Goal: Task Accomplishment & Management: Use online tool/utility

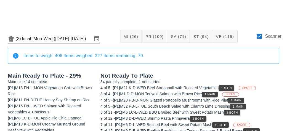
scroll to position [91, 0]
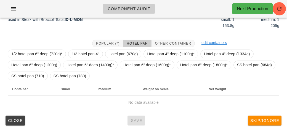
scroll to position [80, 0]
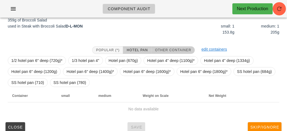
click at [168, 50] on span "Other Container" at bounding box center [173, 50] width 36 height 4
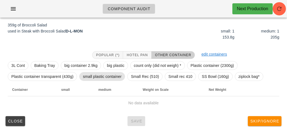
click at [100, 74] on span "small plastic container" at bounding box center [102, 76] width 39 height 8
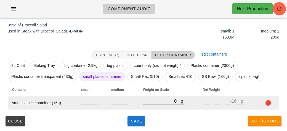
click at [152, 103] on input "0" at bounding box center [162, 101] width 38 height 7
type input "430"
type input "414"
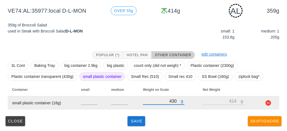
type input "430"
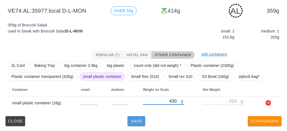
click at [133, 122] on span "Save" at bounding box center [136, 121] width 13 height 4
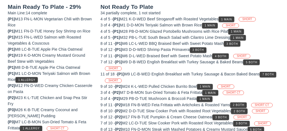
scroll to position [66, 0]
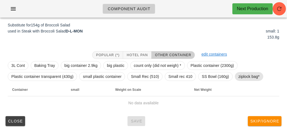
click at [241, 77] on span "ziplock bag*" at bounding box center [248, 76] width 21 height 8
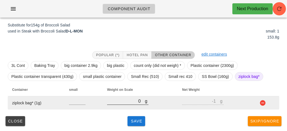
click at [126, 103] on input "0" at bounding box center [126, 101] width 38 height 7
type input "30"
type input "29"
type input "380"
type input "379"
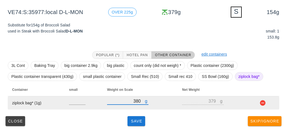
type input "380"
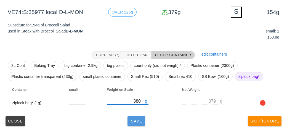
click at [133, 123] on button "Save" at bounding box center [136, 121] width 18 height 10
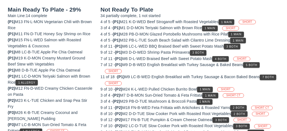
scroll to position [64, 0]
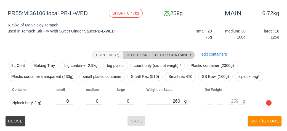
click at [135, 53] on span "Hotel Pan" at bounding box center [136, 55] width 21 height 4
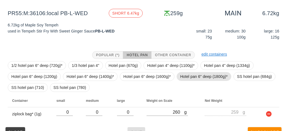
click at [188, 75] on span "Hotel pan 6" deep (1800g)*" at bounding box center [203, 76] width 47 height 8
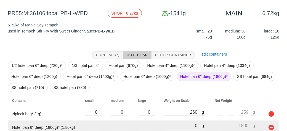
click at [169, 123] on input "0" at bounding box center [182, 125] width 38 height 7
type input "80"
type input "-1720"
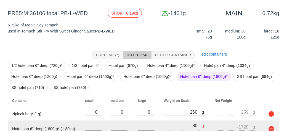
type input "860"
type input "-940"
type input "8660"
type input "6860"
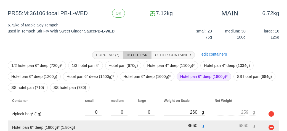
scroll to position [88, 0]
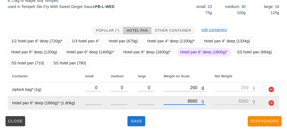
type input "8660"
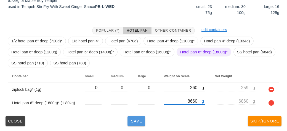
click at [130, 121] on span "Save" at bounding box center [136, 121] width 13 height 4
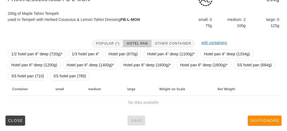
scroll to position [80, 0]
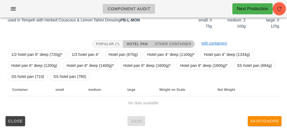
click at [168, 40] on button "Other Container" at bounding box center [172, 44] width 43 height 8
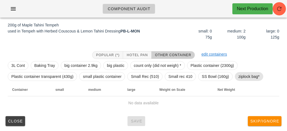
click at [245, 78] on span "ziplock bag*" at bounding box center [248, 76] width 21 height 8
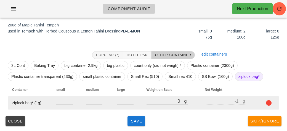
click at [143, 105] on td "g 0" at bounding box center [171, 102] width 58 height 13
click at [156, 103] on input "0" at bounding box center [165, 101] width 38 height 7
type input "20"
type input "19"
type input "250"
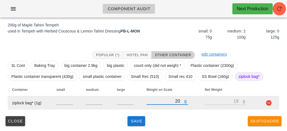
type input "249"
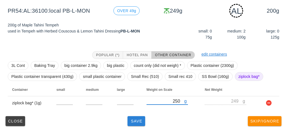
type input "250"
click at [138, 125] on button "Save" at bounding box center [136, 121] width 18 height 10
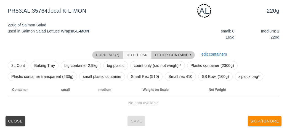
click at [105, 56] on span "Popular (*)" at bounding box center [108, 55] width 24 height 4
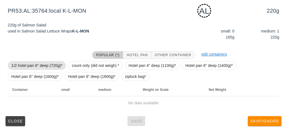
click at [30, 65] on span "1/2 hotel pan 6" deep (720g)*" at bounding box center [36, 65] width 51 height 8
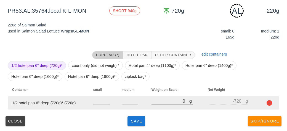
click at [162, 102] on input "0" at bounding box center [170, 101] width 38 height 7
type input "90"
type input "-630"
type input "980"
type input "260"
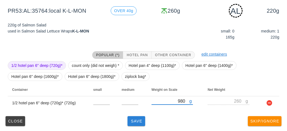
type input "980"
click at [128, 125] on button "Save" at bounding box center [136, 121] width 18 height 10
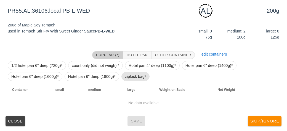
click at [128, 76] on span "ziplock bag*" at bounding box center [135, 76] width 21 height 8
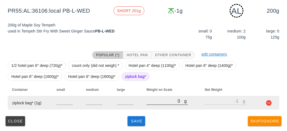
click at [155, 100] on input "0" at bounding box center [165, 101] width 38 height 7
type input "20"
type input "19"
type input "290"
type input "289"
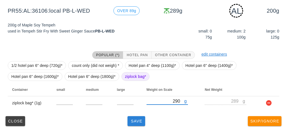
type input "290"
click at [134, 119] on span "Save" at bounding box center [136, 121] width 13 height 4
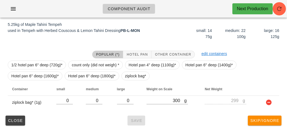
scroll to position [64, 0]
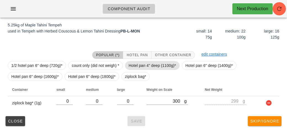
click at [139, 62] on span "Hotel pan 4" deep (1100g)*" at bounding box center [151, 65] width 47 height 8
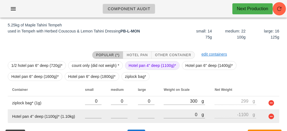
click at [159, 112] on td "g 0" at bounding box center [184, 116] width 51 height 13
click at [174, 116] on input "0" at bounding box center [182, 114] width 38 height 7
type input "80"
type input "-1020"
type input "800"
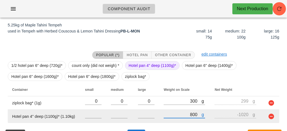
type input "-300"
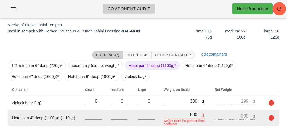
type input "8060"
type input "6960"
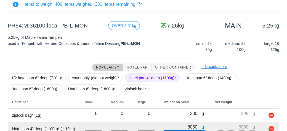
scroll to position [103, 0]
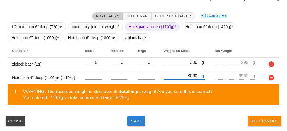
type input "8060"
click at [134, 125] on button "Save" at bounding box center [136, 121] width 18 height 10
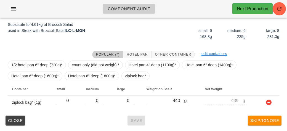
scroll to position [66, 0]
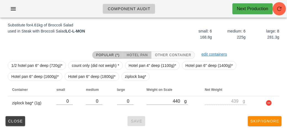
click at [141, 56] on span "Hotel Pan" at bounding box center [136, 55] width 21 height 4
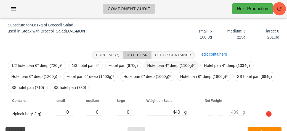
click at [157, 64] on span "Hotel pan 4" deep (1100g)*" at bounding box center [170, 65] width 47 height 8
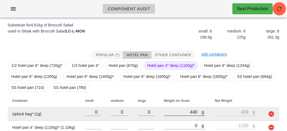
click at [175, 120] on div at bounding box center [183, 119] width 41 height 4
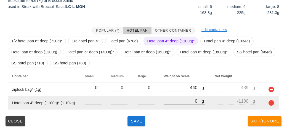
click at [177, 103] on input "0" at bounding box center [182, 101] width 38 height 7
type input "60"
type input "-1040"
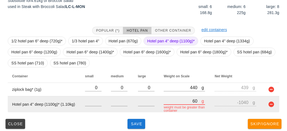
type input "610"
type input "-490"
type input "6170"
type input "5070"
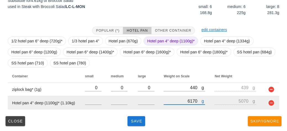
type input "6170"
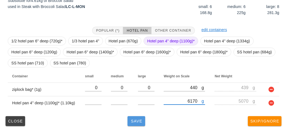
click at [132, 120] on span "Save" at bounding box center [136, 121] width 13 height 4
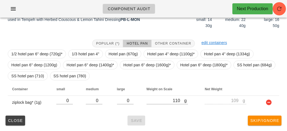
scroll to position [75, 0]
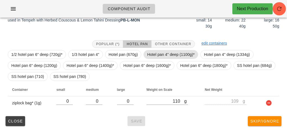
click at [157, 53] on span "Hotel pan 4" deep (1100g)*" at bounding box center [170, 54] width 47 height 8
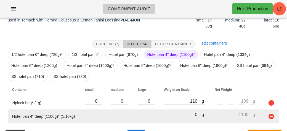
click at [166, 114] on input "0" at bounding box center [182, 114] width 38 height 7
type input "30"
type input "-1070"
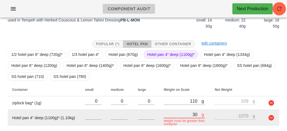
type input "350"
type input "-750"
type input "3540"
type input "2440"
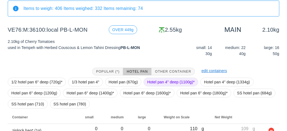
scroll to position [88, 0]
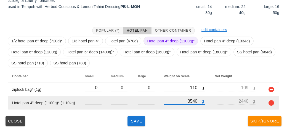
type input "3540"
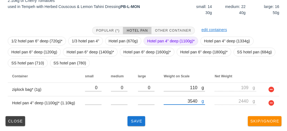
click at [124, 123] on div "Close Save Skip/Ignore" at bounding box center [143, 121] width 280 height 14
click at [138, 120] on span "Save" at bounding box center [136, 121] width 13 height 4
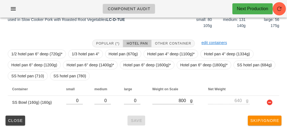
scroll to position [75, 0]
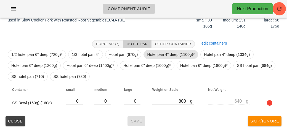
click at [155, 51] on span "Hotel pan 4" deep (1100g)*" at bounding box center [170, 54] width 47 height 8
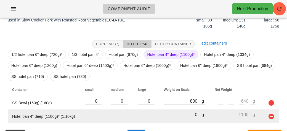
click at [176, 116] on input "0" at bounding box center [182, 114] width 38 height 7
type input "120"
type input "-980"
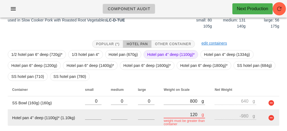
type input "1280"
type input "180"
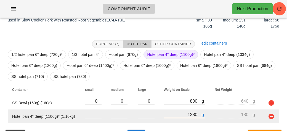
type input "12850"
type input "11750"
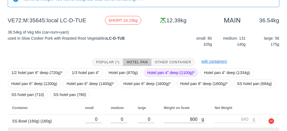
scroll to position [88, 0]
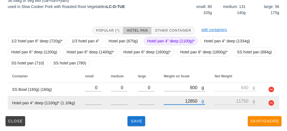
type input "12850"
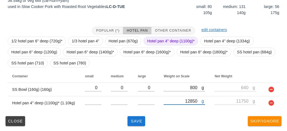
click at [165, 40] on span "Hotel pan 4" deep (1100g)*" at bounding box center [170, 41] width 47 height 8
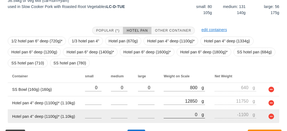
click at [179, 112] on input "0" at bounding box center [182, 114] width 38 height 7
type input "10"
type input "-1090"
type input "110"
type input "-990"
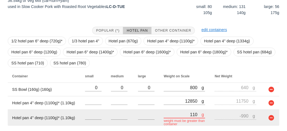
type input "1140"
type input "40"
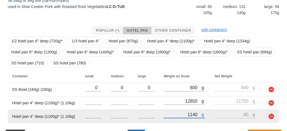
type input "11450"
type input "10350"
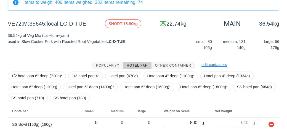
scroll to position [102, 0]
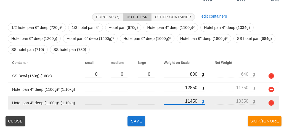
type input "11450"
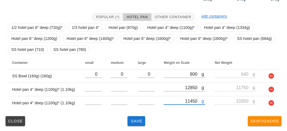
click at [144, 23] on div "1/2 hotel pan 6" deep (720g)* 1/3 hotel pan 4" Hotel pan (670g) Hotel pan 4" de…" at bounding box center [143, 38] width 271 height 35
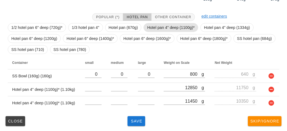
click at [155, 26] on span "Hotel pan 4" deep (1100g)*" at bounding box center [170, 27] width 47 height 8
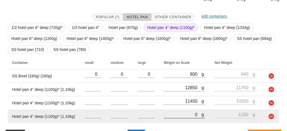
click at [176, 117] on input "0" at bounding box center [182, 114] width 38 height 7
type input "70"
type input "-1030"
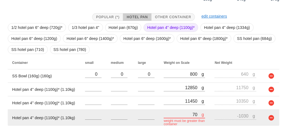
type input "790"
type input "-310"
type input "7990"
type input "6890"
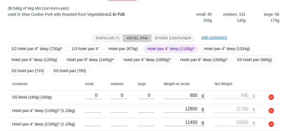
scroll to position [115, 0]
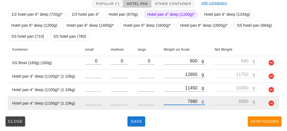
type input "7990"
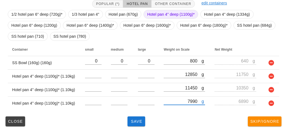
click at [163, 12] on span "Hotel pan 4" deep (1100g)*" at bounding box center [170, 14] width 47 height 8
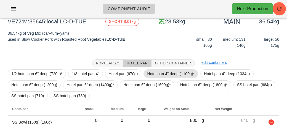
scroll to position [129, 0]
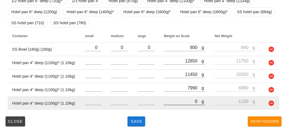
click at [178, 100] on input "0" at bounding box center [182, 101] width 38 height 7
type input "90"
type input "-1010"
type input "980"
type input "-120"
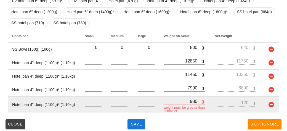
type input "9870"
type input "8770"
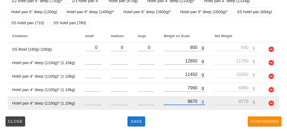
type input "9870"
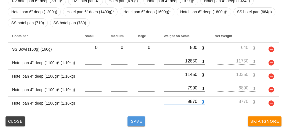
click at [133, 123] on span "Save" at bounding box center [136, 121] width 13 height 4
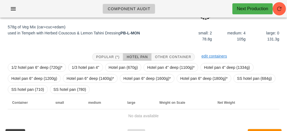
scroll to position [67, 0]
click at [176, 54] on button "Other Container" at bounding box center [172, 57] width 43 height 8
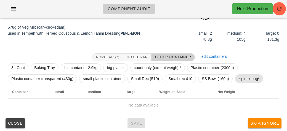
click at [244, 78] on span "ziplock bag*" at bounding box center [248, 79] width 21 height 8
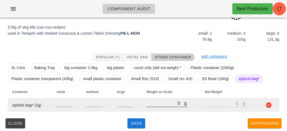
click at [160, 105] on input "0" at bounding box center [165, 103] width 38 height 7
type input "70"
type input "69"
type input "760"
type input "759"
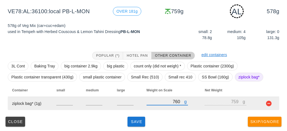
scroll to position [69, 0]
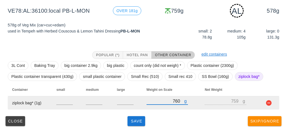
type input "760"
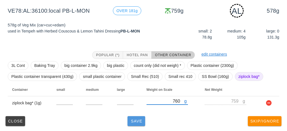
click at [131, 122] on span "Save" at bounding box center [136, 121] width 13 height 4
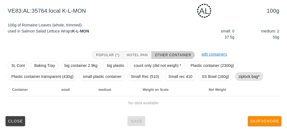
click at [238, 76] on span "ziplock bag*" at bounding box center [248, 76] width 21 height 8
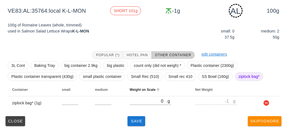
click at [140, 95] on th "Weight on Scale" at bounding box center [157, 89] width 65 height 13
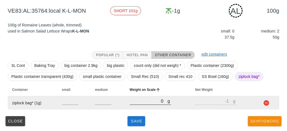
click at [146, 99] on input "0" at bounding box center [149, 101] width 38 height 7
type input "320"
type input "319"
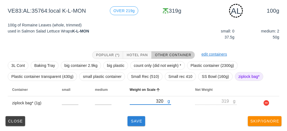
type input "320"
click at [141, 121] on span "Save" at bounding box center [136, 121] width 13 height 4
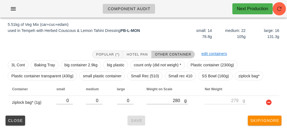
scroll to position [64, 0]
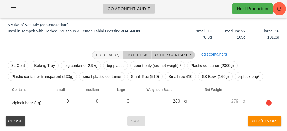
click at [136, 56] on span "Hotel Pan" at bounding box center [136, 55] width 21 height 4
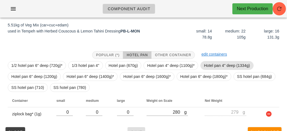
click at [213, 62] on span "Hotel pan 4" deep (1334g)" at bounding box center [227, 65] width 46 height 8
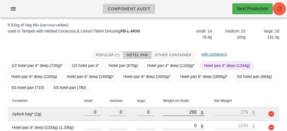
click at [170, 119] on div at bounding box center [183, 119] width 41 height 4
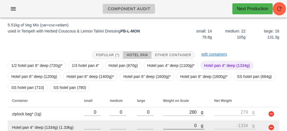
click at [173, 123] on input "0" at bounding box center [182, 125] width 38 height 7
type input "70"
type input "-1264"
type input "760"
type input "-574"
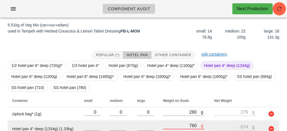
type input "7680"
type input "6346"
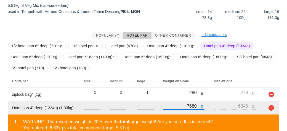
scroll to position [114, 0]
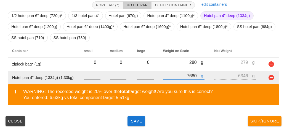
type input "7680"
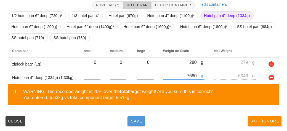
click at [128, 120] on button "Save" at bounding box center [136, 121] width 18 height 10
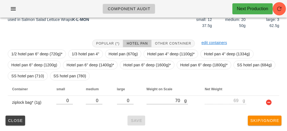
scroll to position [75, 0]
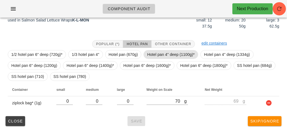
click at [160, 52] on span "Hotel pan 4" deep (1100g)*" at bounding box center [170, 54] width 47 height 8
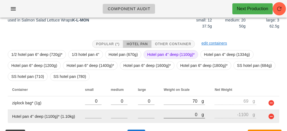
click at [169, 116] on input "0" at bounding box center [182, 114] width 38 height 7
type input "20"
type input "-1080"
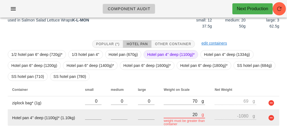
type input "270"
type input "-830"
type input "2780"
type input "1680"
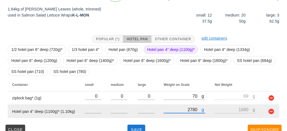
scroll to position [88, 0]
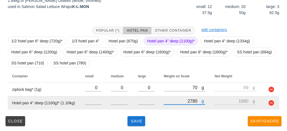
type input "2780"
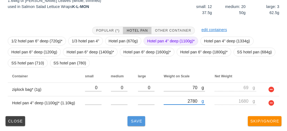
click at [141, 119] on span "Save" at bounding box center [136, 121] width 13 height 4
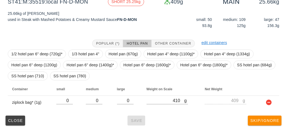
scroll to position [75, 0]
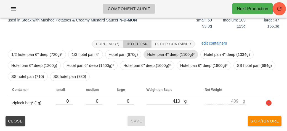
click at [155, 53] on span "Hotel pan 4" deep (1100g)*" at bounding box center [170, 54] width 47 height 8
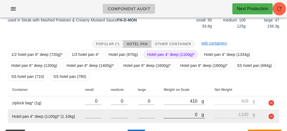
click at [167, 115] on input "0" at bounding box center [182, 114] width 38 height 7
type input "80"
type input "-1020"
type input "870"
type input "-230"
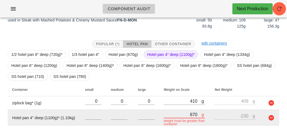
type input "8730"
type input "7630"
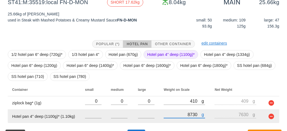
scroll to position [80, 0]
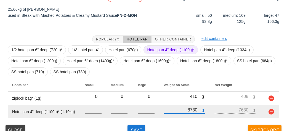
type input "8730"
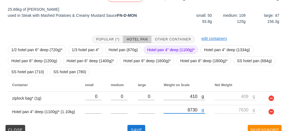
click at [166, 51] on span "Hotel pan 4" deep (1100g)*" at bounding box center [170, 50] width 47 height 8
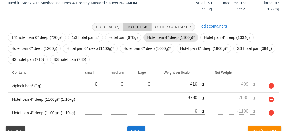
scroll to position [102, 0]
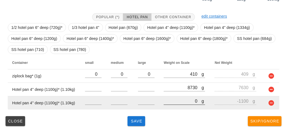
click at [172, 99] on input "0" at bounding box center [182, 101] width 38 height 7
type input "10"
type input "-1090"
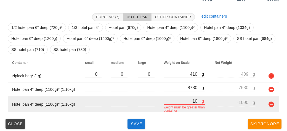
type input "100"
type input "-1000"
type input "1010"
type input "-90"
type input "100"
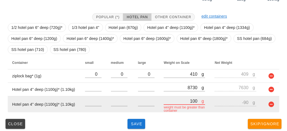
type input "-1000"
type input "1030"
type input "-70"
type input "10300"
type input "9200"
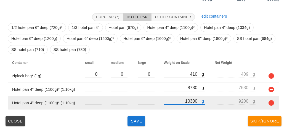
type input "10300"
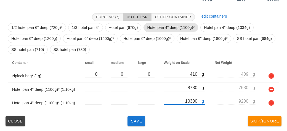
click at [158, 25] on span "Hotel pan 4" deep (1100g)*" at bounding box center [170, 27] width 47 height 8
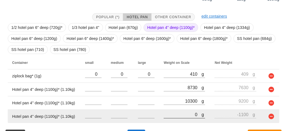
click at [170, 114] on input "0" at bounding box center [182, 114] width 38 height 7
type input "10"
type input "-1090"
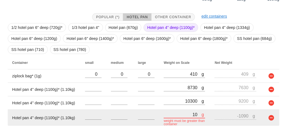
type input "100"
type input "-1000"
click at [270, 119] on button "button" at bounding box center [271, 118] width 7 height 7
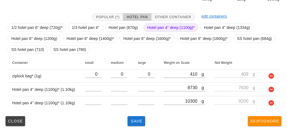
click at [163, 28] on span "Hotel pan 4" deep (1100g)*" at bounding box center [170, 27] width 47 height 8
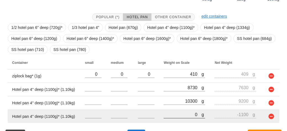
click at [176, 116] on input "0" at bounding box center [182, 114] width 38 height 7
type input "10"
type input "-1090"
type input "110"
type input "-990"
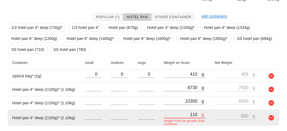
type input "1160"
type input "60"
type input "11660"
type input "10560"
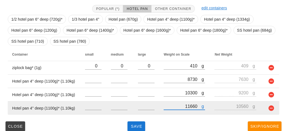
scroll to position [115, 0]
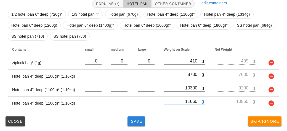
type input "11660"
click at [135, 125] on button "Save" at bounding box center [136, 122] width 18 height 10
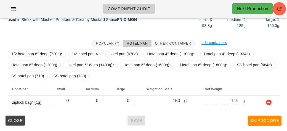
scroll to position [80, 0]
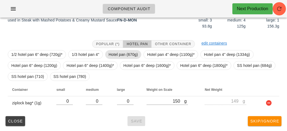
click at [117, 52] on span "Hotel pan (670g)" at bounding box center [123, 54] width 29 height 8
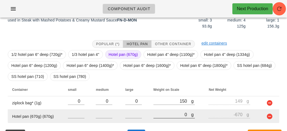
click at [158, 113] on input "0" at bounding box center [172, 114] width 38 height 7
type input "20"
type input "-650"
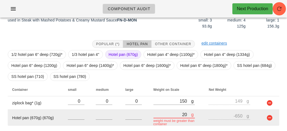
type input "240"
type input "-430"
type input "2410"
type input "1740"
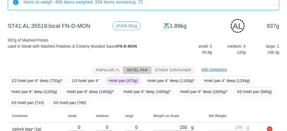
scroll to position [93, 0]
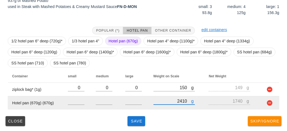
type input "2410"
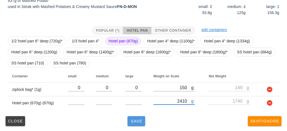
click at [132, 122] on span "Save" at bounding box center [136, 121] width 13 height 4
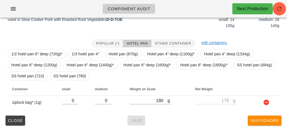
scroll to position [75, 0]
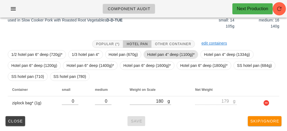
click at [161, 50] on span "Hotel pan 4" deep (1100g)*" at bounding box center [170, 54] width 47 height 8
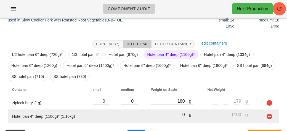
click at [164, 113] on input "0" at bounding box center [170, 114] width 38 height 7
type input "40"
type input "-1060"
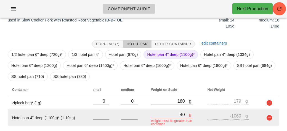
type input "480"
type input "-620"
type input "4840"
type input "3740"
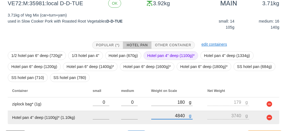
scroll to position [88, 0]
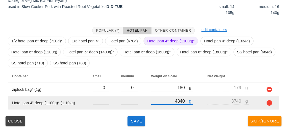
type input "4840"
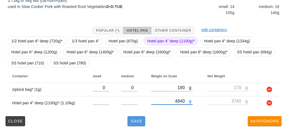
click at [130, 120] on span "Save" at bounding box center [136, 121] width 13 height 4
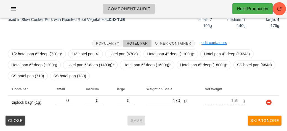
scroll to position [80, 0]
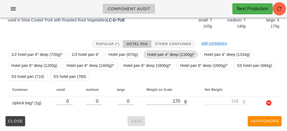
click at [162, 57] on span "Hotel pan 4" deep (1100g)*" at bounding box center [170, 54] width 47 height 8
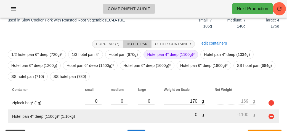
click at [168, 115] on input "0" at bounding box center [182, 114] width 38 height 7
type input "30"
type input "-1070"
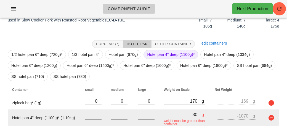
type input "350"
type input "-750"
type input "3530"
type input "2430"
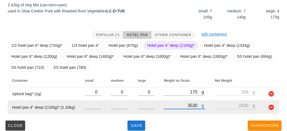
scroll to position [93, 0]
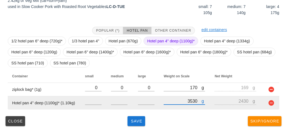
type input "3530"
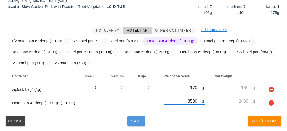
click at [135, 125] on button "Save" at bounding box center [136, 121] width 18 height 10
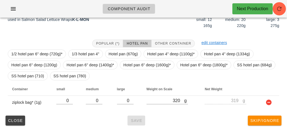
scroll to position [75, 0]
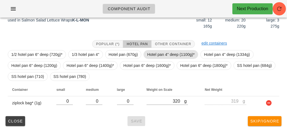
click at [156, 52] on span "Hotel pan 4" deep (1100g)*" at bounding box center [170, 54] width 47 height 8
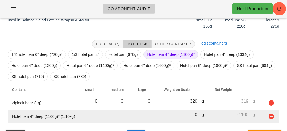
click at [170, 115] on input "0" at bounding box center [182, 114] width 38 height 7
type input "90"
type input "-1010"
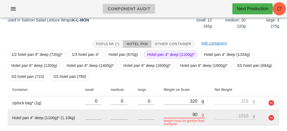
type input "910"
type input "-190"
type input "9150"
type input "8050"
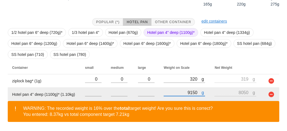
scroll to position [114, 0]
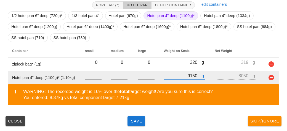
type input "9150"
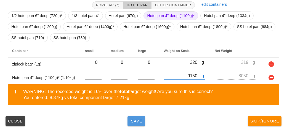
click at [134, 118] on button "Save" at bounding box center [136, 121] width 18 height 10
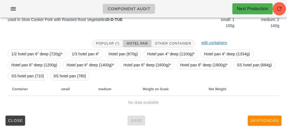
scroll to position [80, 0]
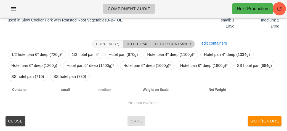
click at [172, 45] on span "Other Container" at bounding box center [173, 44] width 36 height 4
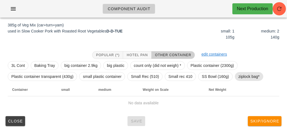
click at [240, 80] on span "ziplock bag*" at bounding box center [248, 76] width 21 height 8
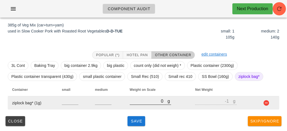
click at [149, 101] on input "0" at bounding box center [149, 101] width 38 height 7
type input "40"
type input "39"
type input "490"
type input "489"
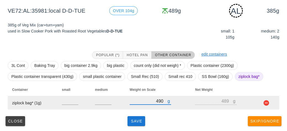
type input "490"
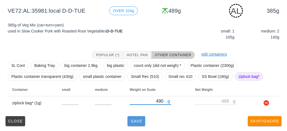
click at [139, 122] on span "Save" at bounding box center [136, 121] width 13 height 4
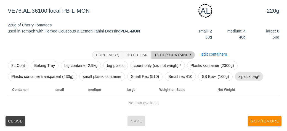
click at [244, 74] on span "ziplock bag*" at bounding box center [248, 76] width 21 height 8
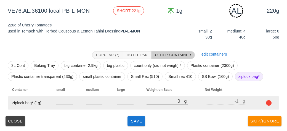
click at [154, 102] on input "0" at bounding box center [165, 101] width 38 height 7
type input "20"
type input "19"
type input "260"
type input "259"
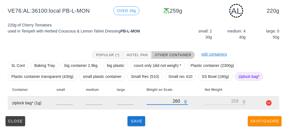
type input "260"
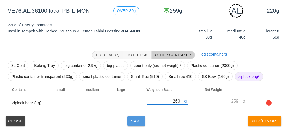
click at [139, 123] on button "Save" at bounding box center [136, 121] width 18 height 10
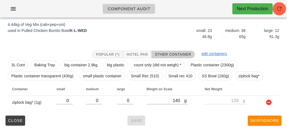
scroll to position [64, 0]
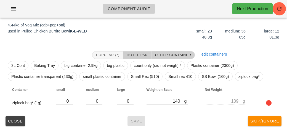
click at [136, 54] on span "Hotel Pan" at bounding box center [136, 55] width 21 height 4
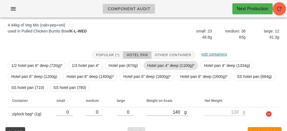
click at [152, 67] on span "Hotel pan 4" deep (1100g)*" at bounding box center [170, 65] width 47 height 8
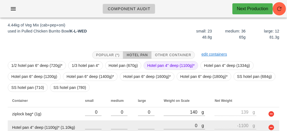
click at [160, 122] on td "g 0" at bounding box center [184, 127] width 51 height 13
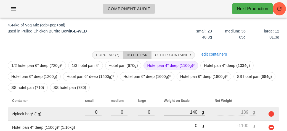
click at [174, 115] on div "g 140" at bounding box center [183, 112] width 41 height 7
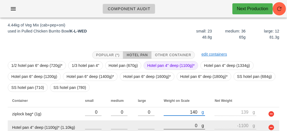
click at [174, 122] on input "0" at bounding box center [182, 125] width 38 height 7
type input "50"
type input "-1050"
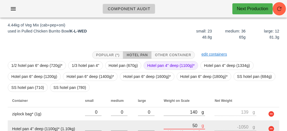
type input "590"
type input "-510"
type input "5970"
type input "4870"
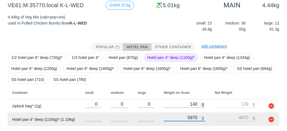
scroll to position [88, 0]
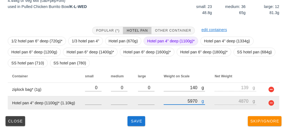
type input "5970"
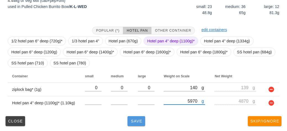
click at [138, 121] on span "Save" at bounding box center [136, 121] width 13 height 4
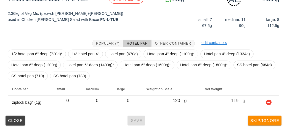
scroll to position [80, 0]
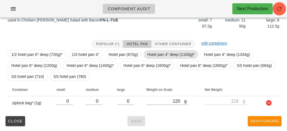
click at [157, 54] on span "Hotel pan 4" deep (1100g)*" at bounding box center [170, 54] width 47 height 8
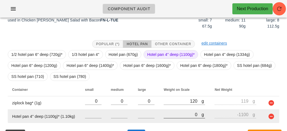
click at [166, 116] on input "0" at bounding box center [182, 114] width 38 height 7
type input "30"
type input "-1070"
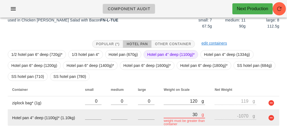
type input "340"
type input "-760"
type input "3410"
type input "2310"
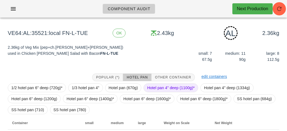
scroll to position [93, 0]
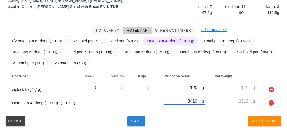
type input "3410"
click at [134, 124] on button "Save" at bounding box center [136, 121] width 18 height 10
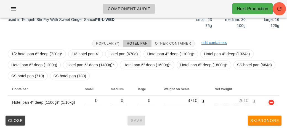
scroll to position [75, 0]
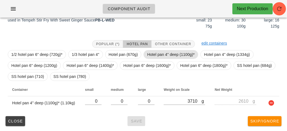
click at [152, 54] on span "Hotel pan 4" deep (1100g)*" at bounding box center [170, 54] width 47 height 8
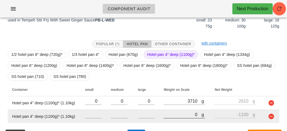
click at [179, 112] on input "0" at bounding box center [182, 114] width 38 height 7
type input "60"
type input "-1040"
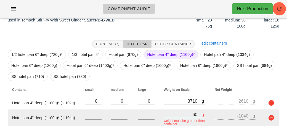
type input "630"
type input "-470"
type input "6320"
type input "5220"
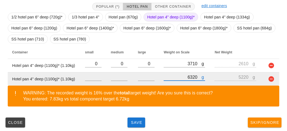
scroll to position [114, 0]
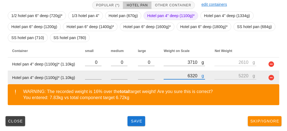
type input "6320"
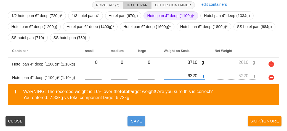
click at [136, 123] on button "Save" at bounding box center [136, 121] width 18 height 10
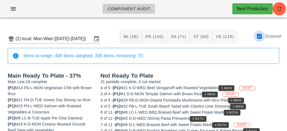
click at [259, 32] on div at bounding box center [258, 36] width 9 height 9
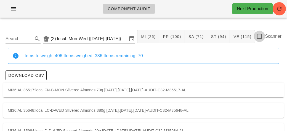
checkbox input "false"
click at [22, 39] on input "Search" at bounding box center [19, 38] width 26 height 9
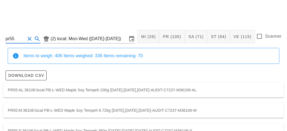
scroll to position [15, 0]
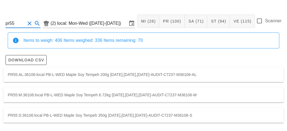
click at [75, 115] on div "PR55:S:36106:local PB-L-WED Maple Soy Tempeh 350g [DATE],[DATE],[DATE]-AUDIT-C7…" at bounding box center [143, 115] width 280 height 15
click at [113, 94] on div "PR55:M:36106:local PB-L-WED Maple Soy Tempeh 6.72kg [DATE],[DATE],[DATE]-AUDIT-…" at bounding box center [143, 95] width 280 height 15
type input "PR55:M:36106:local"
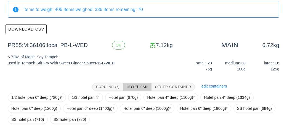
scroll to position [103, 0]
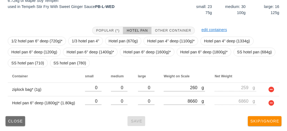
click at [12, 119] on span "Close" at bounding box center [15, 121] width 15 height 4
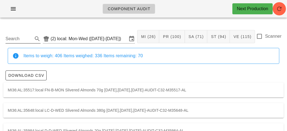
click at [22, 38] on input "Search" at bounding box center [19, 38] width 26 height 9
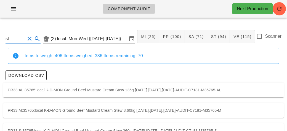
type input "s"
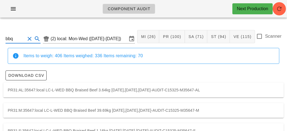
scroll to position [15, 0]
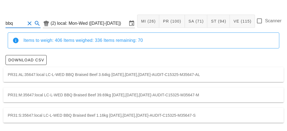
click at [28, 119] on div "PR31:S:35647:local LC-L-WED BBQ Braised Beef 1.16kg [DATE],[DATE],[DATE]-AUDIT-…" at bounding box center [143, 115] width 280 height 15
type input "PR31:S:35647:local"
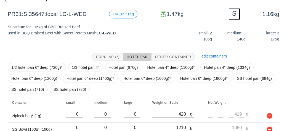
scroll to position [105, 0]
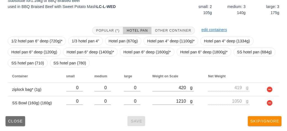
click at [15, 121] on span "Close" at bounding box center [15, 121] width 15 height 4
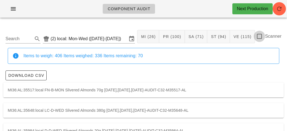
click at [263, 36] on div at bounding box center [258, 36] width 9 height 9
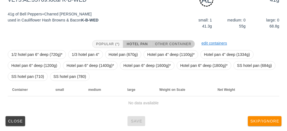
click at [160, 43] on span "Other Container" at bounding box center [173, 44] width 36 height 4
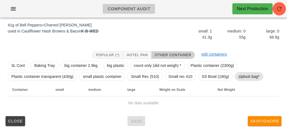
click at [240, 75] on span "ziplock bag*" at bounding box center [248, 76] width 21 height 8
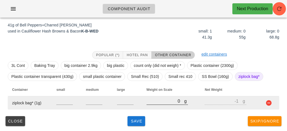
click at [163, 101] on input "0" at bounding box center [165, 101] width 38 height 7
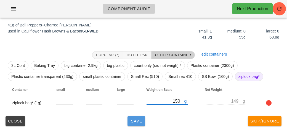
click at [140, 120] on span "Save" at bounding box center [136, 121] width 13 height 4
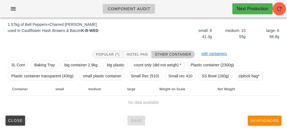
scroll to position [64, 0]
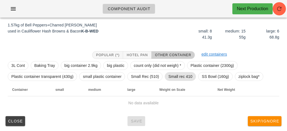
click at [181, 75] on span "Small rec 410" at bounding box center [180, 76] width 24 height 8
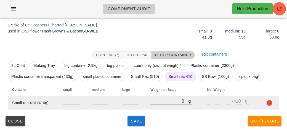
click at [165, 103] on input "0" at bounding box center [169, 101] width 38 height 7
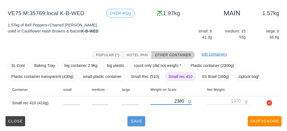
click at [138, 119] on span "Save" at bounding box center [136, 121] width 13 height 4
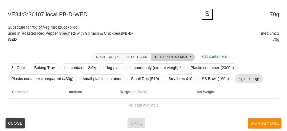
click at [241, 76] on span "ziplock bag*" at bounding box center [248, 79] width 21 height 8
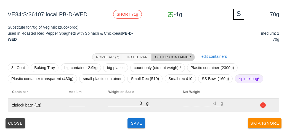
click at [129, 101] on input "0" at bounding box center [127, 103] width 38 height 7
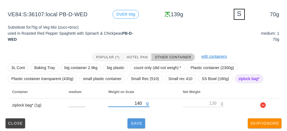
click at [134, 123] on span "Save" at bounding box center [136, 123] width 13 height 4
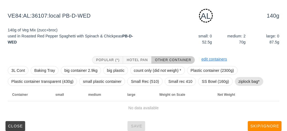
click at [249, 80] on span "ziplock bag*" at bounding box center [248, 81] width 21 height 8
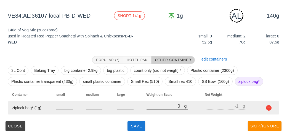
click at [155, 109] on div "g 0" at bounding box center [166, 106] width 41 height 7
click at [158, 107] on input "0" at bounding box center [165, 106] width 38 height 7
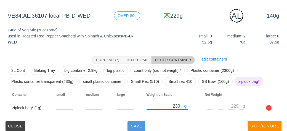
click at [136, 126] on span "Save" at bounding box center [136, 126] width 13 height 4
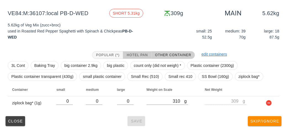
click at [136, 52] on button "Hotel Pan" at bounding box center [137, 55] width 28 height 8
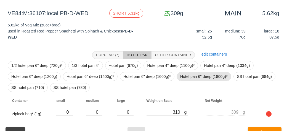
click at [187, 73] on span "Hotel pan 6" deep (1800g)*" at bounding box center [203, 76] width 47 height 8
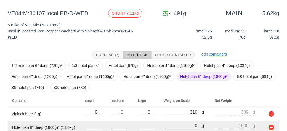
click at [178, 124] on input "0" at bounding box center [182, 125] width 38 height 7
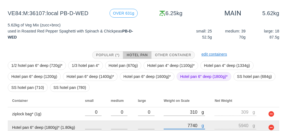
scroll to position [88, 0]
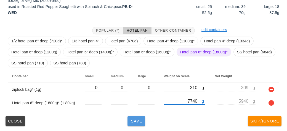
click at [134, 125] on button "Save" at bounding box center [136, 121] width 18 height 10
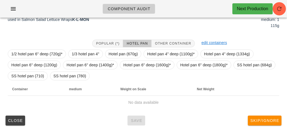
scroll to position [77, 0]
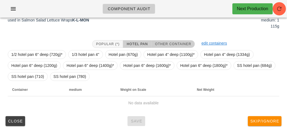
click at [174, 46] on button "Other Container" at bounding box center [172, 44] width 43 height 8
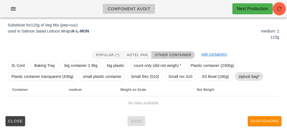
click at [240, 80] on span "ziplock bag*" at bounding box center [248, 76] width 21 height 8
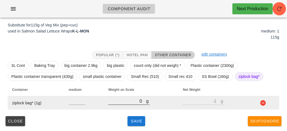
click at [126, 103] on input "0" at bounding box center [127, 101] width 38 height 7
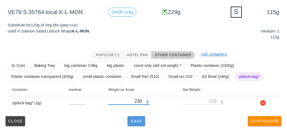
click at [131, 119] on span "Save" at bounding box center [136, 121] width 13 height 4
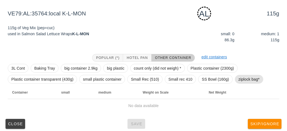
click at [240, 76] on span "ziplock bag*" at bounding box center [248, 79] width 21 height 8
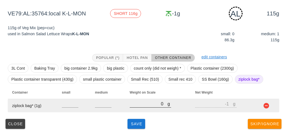
click at [143, 106] on input "0" at bounding box center [149, 103] width 38 height 7
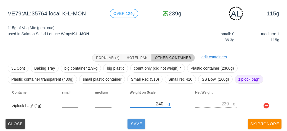
click at [136, 122] on span "Save" at bounding box center [136, 124] width 13 height 4
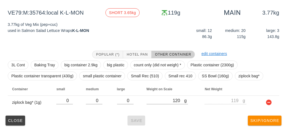
scroll to position [64, 0]
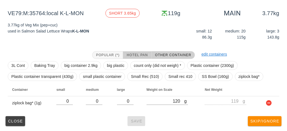
click at [139, 54] on span "Hotel Pan" at bounding box center [136, 55] width 21 height 4
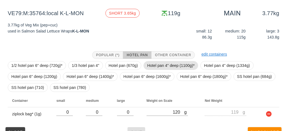
click at [163, 64] on span "Hotel pan 4" deep (1100g)*" at bounding box center [170, 65] width 47 height 8
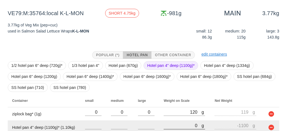
click at [173, 123] on input "0" at bounding box center [182, 125] width 38 height 7
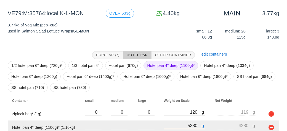
scroll to position [88, 0]
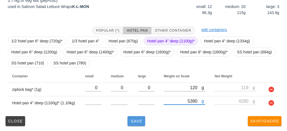
click at [131, 123] on span "Save" at bounding box center [136, 121] width 13 height 4
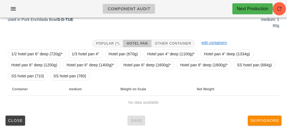
scroll to position [75, 0]
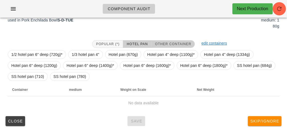
click at [164, 45] on span "Other Container" at bounding box center [173, 44] width 36 height 4
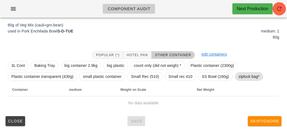
click at [241, 79] on span "ziplock bag*" at bounding box center [248, 76] width 21 height 8
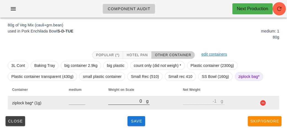
click at [118, 103] on input "0" at bounding box center [127, 101] width 38 height 7
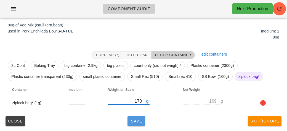
click at [129, 125] on button "Save" at bounding box center [136, 121] width 18 height 10
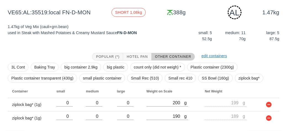
scroll to position [82, 0]
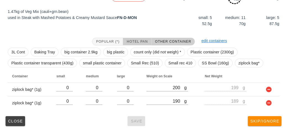
click at [136, 40] on span "Hotel Pan" at bounding box center [136, 42] width 21 height 4
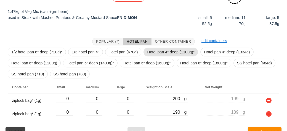
click at [152, 50] on span "Hotel pan 4" deep (1100g)*" at bounding box center [170, 52] width 47 height 8
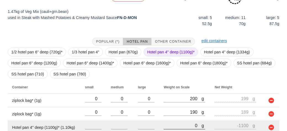
click at [169, 123] on input "0" at bounding box center [182, 125] width 38 height 7
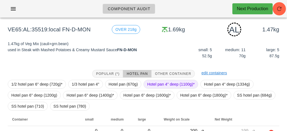
scroll to position [107, 0]
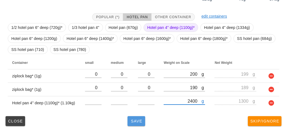
click at [136, 124] on button "Save" at bounding box center [136, 121] width 18 height 10
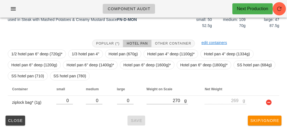
scroll to position [75, 0]
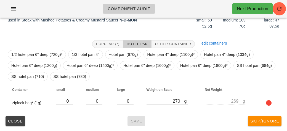
click at [192, 61] on div "1/2 hotel pan 6" deep (720g)* 1/3 hotel pan 4" Hotel pan (670g) Hotel pan 4" de…" at bounding box center [143, 65] width 271 height 35
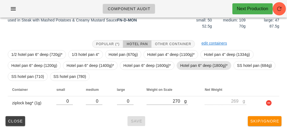
click at [187, 67] on span "Hotel pan 6" deep (1800g)*" at bounding box center [203, 65] width 47 height 8
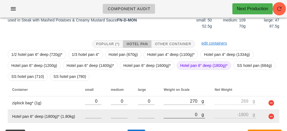
click at [174, 116] on input "0" at bounding box center [182, 114] width 38 height 7
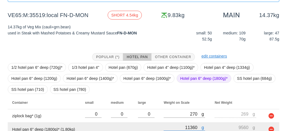
scroll to position [88, 0]
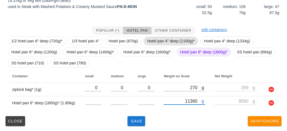
click at [157, 37] on span "Hotel pan 4" deep (1100g)*" at bounding box center [170, 41] width 47 height 8
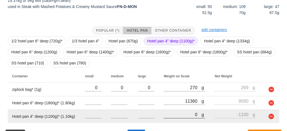
click at [177, 114] on input "0" at bounding box center [182, 114] width 38 height 7
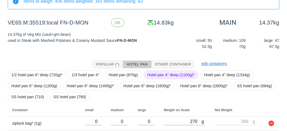
scroll to position [102, 0]
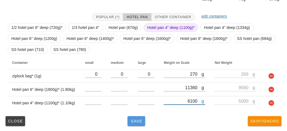
click at [135, 119] on span "Save" at bounding box center [136, 121] width 13 height 4
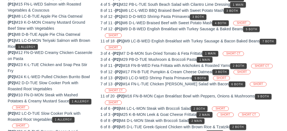
scroll to position [77, 0]
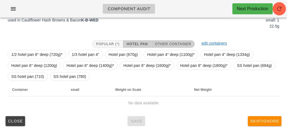
click at [172, 41] on button "Other Container" at bounding box center [172, 44] width 43 height 8
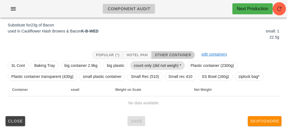
click at [147, 64] on span "count only (did not weigh) *" at bounding box center [157, 65] width 47 height 8
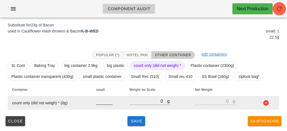
click at [101, 107] on div at bounding box center [104, 108] width 17 height 4
click at [103, 102] on input "number" at bounding box center [104, 101] width 17 height 7
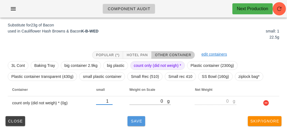
click at [131, 118] on button "Save" at bounding box center [136, 121] width 18 height 10
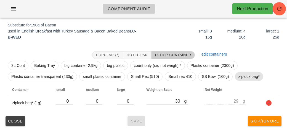
click at [239, 76] on span "ziplock bag*" at bounding box center [248, 76] width 21 height 8
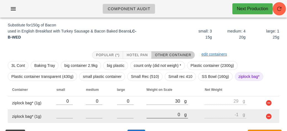
click at [168, 113] on input "0" at bounding box center [165, 114] width 38 height 7
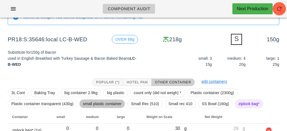
scroll to position [80, 0]
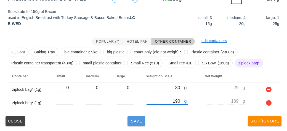
click at [136, 124] on button "Save" at bounding box center [136, 121] width 18 height 10
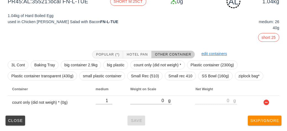
scroll to position [78, 0]
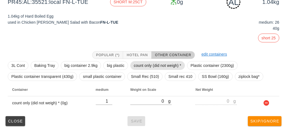
click at [141, 65] on span "count only (did not weigh) *" at bounding box center [157, 65] width 47 height 8
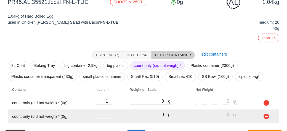
click at [100, 116] on input "number" at bounding box center [104, 114] width 17 height 7
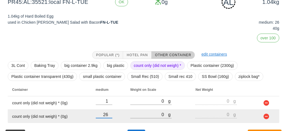
scroll to position [81, 0]
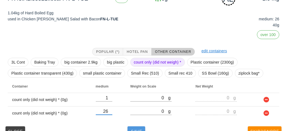
click at [138, 127] on button "Save" at bounding box center [136, 132] width 18 height 10
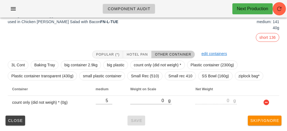
scroll to position [73, 0]
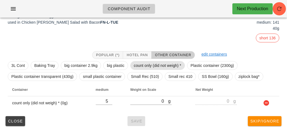
click at [141, 64] on span "count only (did not weigh) *" at bounding box center [157, 65] width 47 height 8
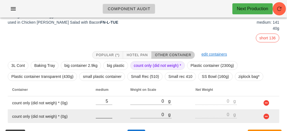
click at [98, 112] on input "number" at bounding box center [104, 114] width 17 height 7
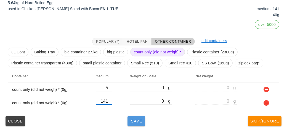
click at [134, 122] on span "Save" at bounding box center [136, 121] width 13 height 4
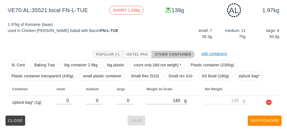
scroll to position [69, 0]
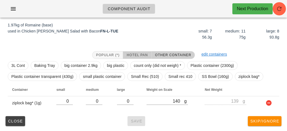
click at [142, 54] on span "Hotel Pan" at bounding box center [136, 55] width 21 height 4
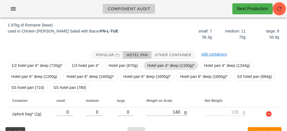
click at [155, 66] on span "Hotel pan 4" deep (1100g)*" at bounding box center [170, 65] width 47 height 8
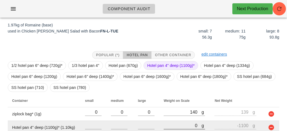
click at [166, 127] on input "0" at bounding box center [182, 125] width 38 height 7
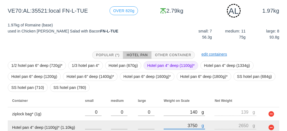
scroll to position [93, 0]
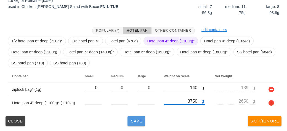
click at [133, 119] on span "Save" at bounding box center [136, 121] width 13 height 4
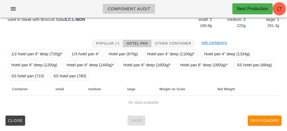
scroll to position [80, 0]
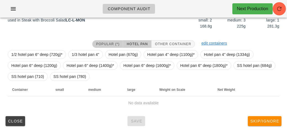
click at [112, 43] on span "Popular (*)" at bounding box center [108, 44] width 24 height 4
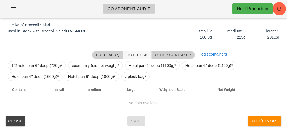
click at [164, 53] on span "Other Container" at bounding box center [173, 55] width 36 height 4
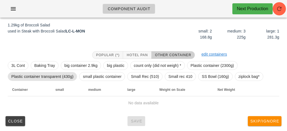
click at [59, 76] on span "Plastic container transparent (430g)" at bounding box center [42, 76] width 62 height 8
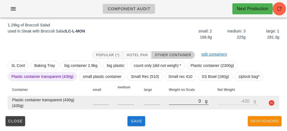
click at [174, 103] on input "0" at bounding box center [187, 101] width 36 height 7
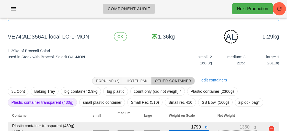
scroll to position [61, 0]
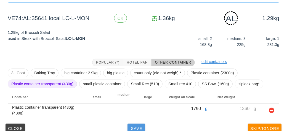
click at [132, 124] on button "Save" at bounding box center [136, 129] width 18 height 10
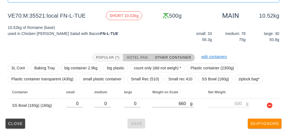
click at [139, 54] on button "Hotel Pan" at bounding box center [137, 58] width 28 height 8
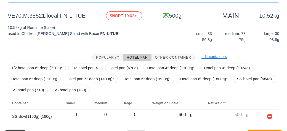
scroll to position [75, 0]
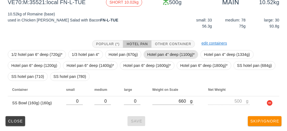
click at [163, 52] on span "Hotel pan 4" deep (1100g)*" at bounding box center [170, 54] width 47 height 8
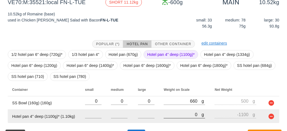
click at [176, 113] on input "0" at bounding box center [182, 114] width 38 height 7
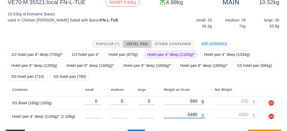
click at [170, 53] on span "Hotel pan 4" deep (1100g)*" at bounding box center [170, 54] width 47 height 8
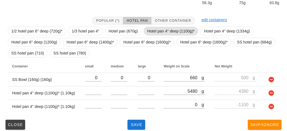
scroll to position [102, 0]
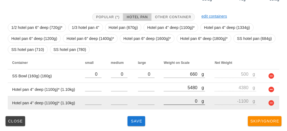
click at [175, 104] on input "0" at bounding box center [182, 101] width 38 height 7
click at [178, 100] on input "0" at bounding box center [182, 101] width 38 height 7
click at [176, 108] on div at bounding box center [183, 108] width 41 height 4
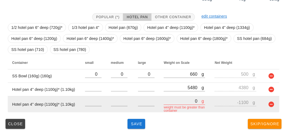
click at [175, 101] on input "0" at bounding box center [182, 101] width 38 height 7
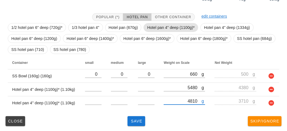
click at [154, 24] on span "Hotel pan 4" deep (1100g)*" at bounding box center [170, 27] width 47 height 8
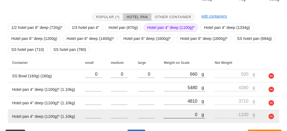
click at [177, 117] on input "0" at bounding box center [182, 114] width 38 height 7
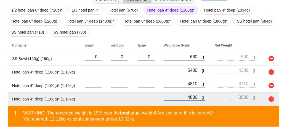
scroll to position [141, 0]
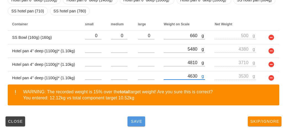
click at [131, 121] on span "Save" at bounding box center [136, 121] width 13 height 4
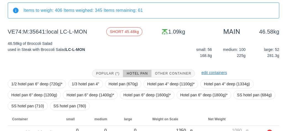
scroll to position [75, 0]
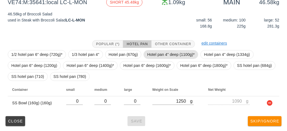
click at [154, 51] on span "Hotel pan 4" deep (1100g)*" at bounding box center [170, 54] width 47 height 8
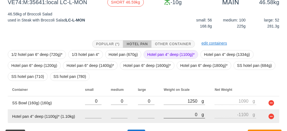
click at [169, 112] on input "0" at bounding box center [182, 114] width 38 height 7
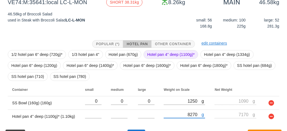
click at [157, 52] on span "Hotel pan 4" deep (1100g)*" at bounding box center [170, 54] width 47 height 8
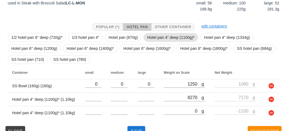
scroll to position [102, 0]
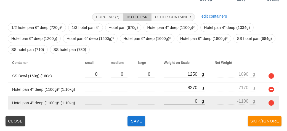
click at [175, 98] on input "0" at bounding box center [182, 101] width 38 height 7
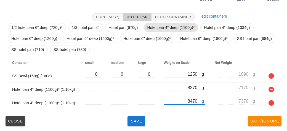
click at [160, 28] on span "Hotel pan 4" deep (1100g)*" at bounding box center [170, 27] width 47 height 8
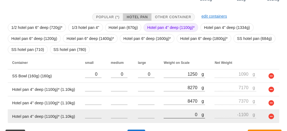
click at [172, 112] on input "0" at bounding box center [182, 114] width 38 height 7
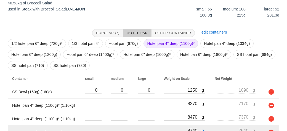
scroll to position [115, 0]
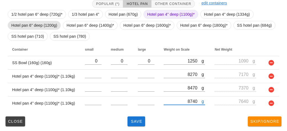
click at [45, 24] on span "Hotel pan 6" deep (1200g)" at bounding box center [34, 25] width 46 height 8
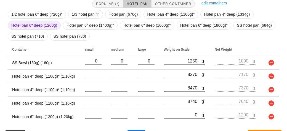
scroll to position [129, 0]
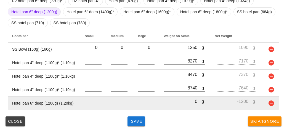
click at [176, 104] on div "g 0" at bounding box center [183, 101] width 41 height 7
click at [171, 99] on input "0" at bounding box center [182, 101] width 38 height 7
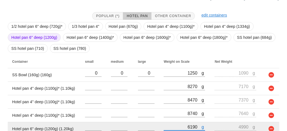
scroll to position [103, 0]
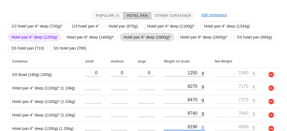
click at [133, 37] on span "Hotel pan 6" deep (1600g)*" at bounding box center [146, 37] width 47 height 8
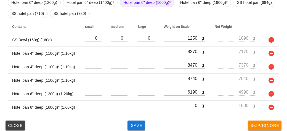
scroll to position [135, 0]
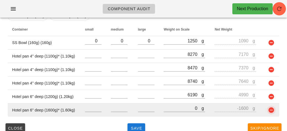
click at [268, 107] on button "button" at bounding box center [271, 110] width 7 height 7
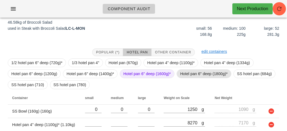
click at [182, 71] on span "Hotel pan 6" deep (1800g)*" at bounding box center [203, 74] width 47 height 8
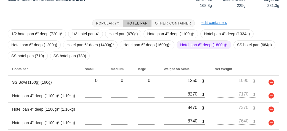
scroll to position [142, 0]
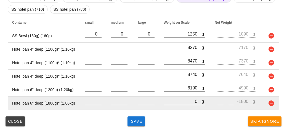
click at [179, 103] on input "0" at bounding box center [182, 101] width 38 height 7
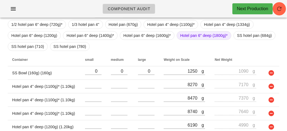
scroll to position [0, 0]
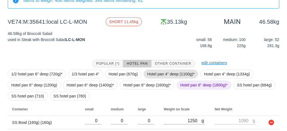
click at [155, 71] on span "Hotel pan 4" deep (1100g)*" at bounding box center [170, 74] width 47 height 8
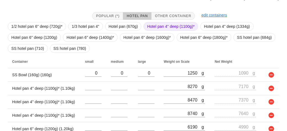
scroll to position [155, 0]
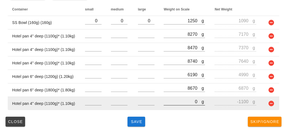
click at [168, 101] on input "0" at bounding box center [182, 101] width 38 height 7
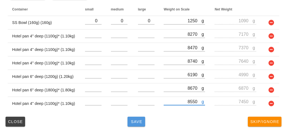
click at [137, 124] on button "Save" at bounding box center [136, 122] width 18 height 10
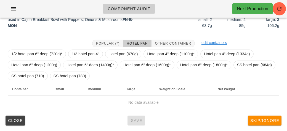
scroll to position [80, 0]
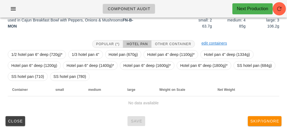
click at [163, 36] on div "Popular (*) Hotel Pan Other Container edit containers 1/2 hotel pan 6" deep (72…" at bounding box center [143, 75] width 280 height 78
click at [172, 37] on div "Popular (*) Hotel Pan Other Container" at bounding box center [143, 44] width 109 height 14
click at [175, 41] on button "Other Container" at bounding box center [172, 44] width 43 height 8
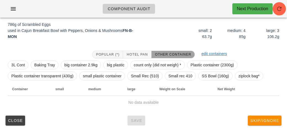
scroll to position [69, 0]
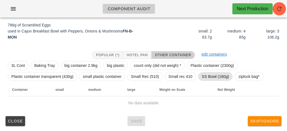
click at [214, 77] on span "SS Bowl (160g)" at bounding box center [214, 76] width 27 height 8
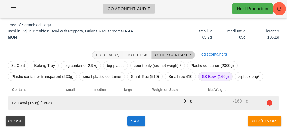
click at [166, 101] on input "0" at bounding box center [171, 101] width 38 height 7
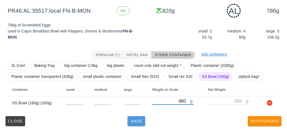
click at [134, 116] on button "Save" at bounding box center [136, 121] width 18 height 10
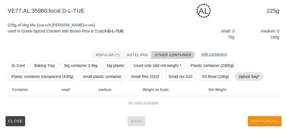
click at [242, 79] on span "ziplock bag*" at bounding box center [248, 76] width 21 height 8
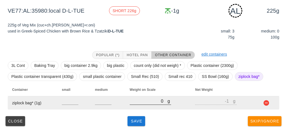
click at [143, 103] on input "0" at bounding box center [149, 101] width 38 height 7
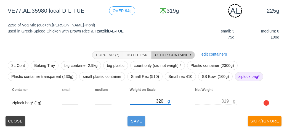
click at [132, 121] on span "Save" at bounding box center [136, 121] width 13 height 4
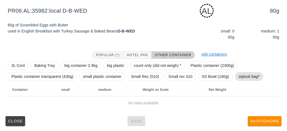
click at [251, 77] on span "ziplock bag*" at bounding box center [248, 76] width 21 height 8
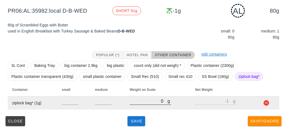
click at [136, 104] on input "0" at bounding box center [149, 101] width 38 height 7
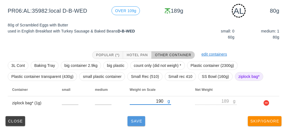
click at [132, 120] on span "Save" at bounding box center [136, 121] width 13 height 4
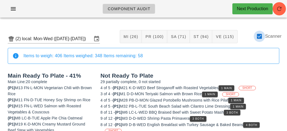
click at [262, 39] on div at bounding box center [258, 36] width 9 height 9
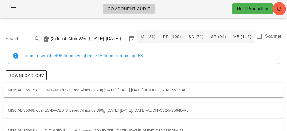
click at [24, 39] on input "Search" at bounding box center [19, 38] width 26 height 9
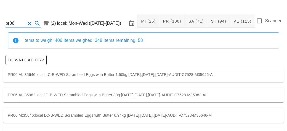
scroll to position [77, 0]
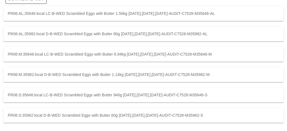
click at [103, 114] on div "PR06:S:35982:local D-B-WED Scrambled Eggs with Butter 60g [DATE],[DATE],[DATE]-…" at bounding box center [143, 115] width 280 height 15
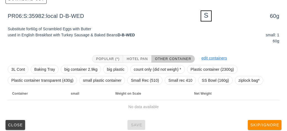
scroll to position [80, 0]
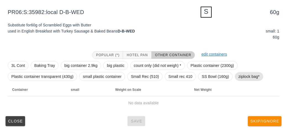
click at [241, 75] on span "ziplock bag*" at bounding box center [248, 76] width 21 height 8
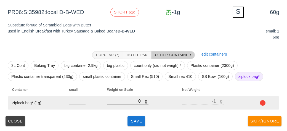
click at [120, 103] on input "0" at bounding box center [126, 101] width 38 height 7
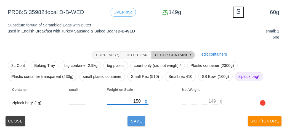
click at [133, 124] on button "Save" at bounding box center [136, 121] width 18 height 10
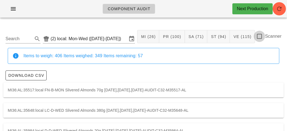
click at [260, 32] on div at bounding box center [258, 36] width 9 height 9
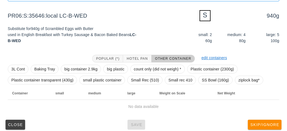
scroll to position [66, 0]
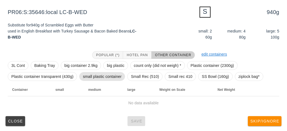
click at [95, 74] on span "small plastic container" at bounding box center [102, 76] width 39 height 8
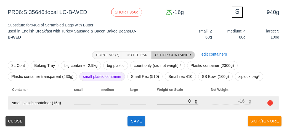
click at [159, 103] on input "0" at bounding box center [176, 101] width 38 height 7
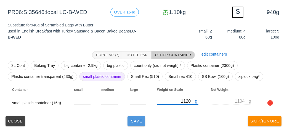
click at [136, 121] on span "Save" at bounding box center [136, 121] width 13 height 4
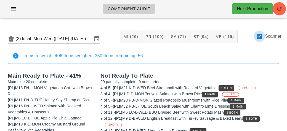
click at [259, 34] on div at bounding box center [258, 36] width 9 height 9
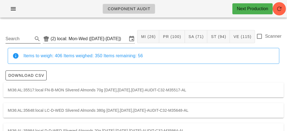
click at [19, 41] on input "Search" at bounding box center [19, 38] width 26 height 9
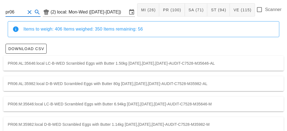
scroll to position [26, 0]
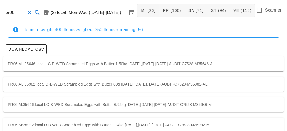
click at [85, 61] on div "PR06:AL:35646:local LC-B-WED Scrambled Eggs with Butter 1.50kg [DATE],[DATE],[D…" at bounding box center [143, 63] width 280 height 15
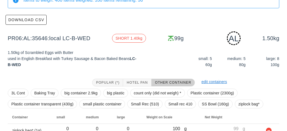
scroll to position [83, 0]
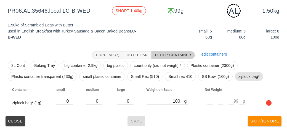
click at [239, 74] on span "ziplock bag*" at bounding box center [248, 76] width 21 height 8
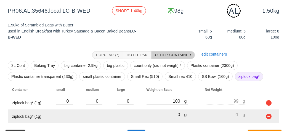
click at [163, 117] on input "0" at bounding box center [165, 114] width 38 height 7
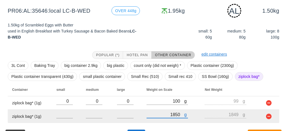
scroll to position [96, 0]
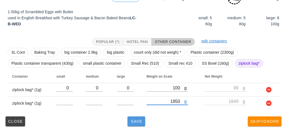
click at [134, 125] on button "Save" at bounding box center [136, 122] width 18 height 10
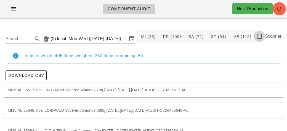
click at [260, 34] on div at bounding box center [258, 36] width 9 height 9
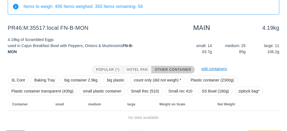
scroll to position [64, 0]
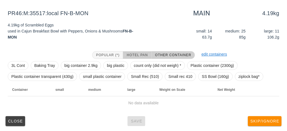
click at [133, 51] on button "Hotel Pan" at bounding box center [137, 55] width 28 height 8
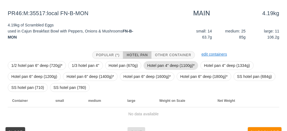
click at [152, 63] on span "Hotel pan 4" deep (1100g)*" at bounding box center [170, 65] width 47 height 8
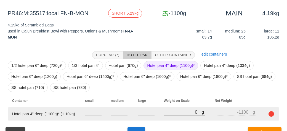
click at [174, 111] on input "0" at bounding box center [182, 112] width 38 height 7
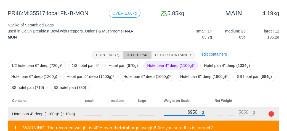
scroll to position [100, 0]
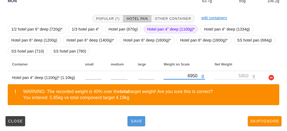
click at [137, 125] on button "Save" at bounding box center [136, 121] width 18 height 10
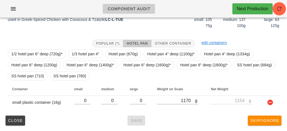
scroll to position [75, 0]
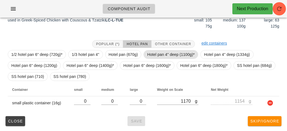
click at [150, 52] on span "Hotel pan 4" deep (1100g)*" at bounding box center [170, 54] width 47 height 8
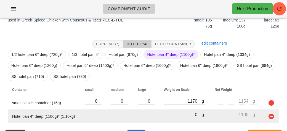
click at [174, 112] on input "0" at bounding box center [182, 114] width 38 height 7
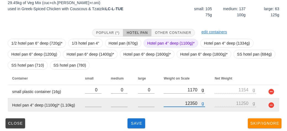
scroll to position [88, 0]
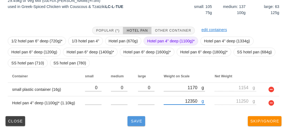
click at [132, 121] on span "Save" at bounding box center [136, 121] width 13 height 4
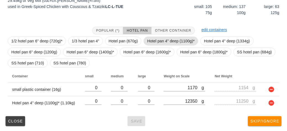
click at [157, 38] on span "Hotel pan 4" deep (1100g)*" at bounding box center [170, 41] width 47 height 8
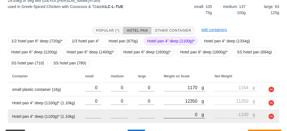
click at [173, 112] on input "0" at bounding box center [182, 114] width 38 height 7
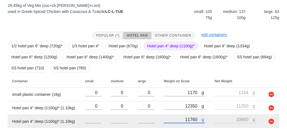
scroll to position [102, 0]
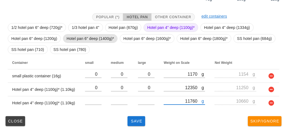
click at [101, 39] on span "Hotel pan 6" deep (1400g)*" at bounding box center [89, 38] width 47 height 8
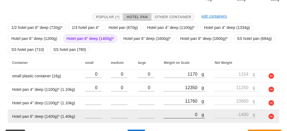
click at [173, 115] on input "0" at bounding box center [182, 114] width 38 height 7
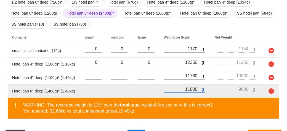
scroll to position [141, 0]
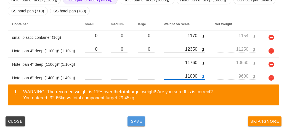
click at [137, 124] on button "Save" at bounding box center [136, 122] width 18 height 10
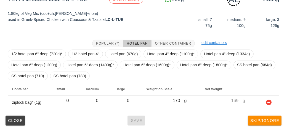
scroll to position [80, 0]
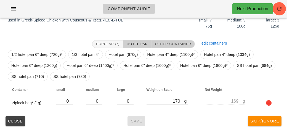
click at [169, 41] on button "Other Container" at bounding box center [172, 44] width 43 height 8
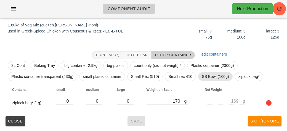
click at [202, 74] on span "SS Bowl (160g)" at bounding box center [214, 76] width 27 height 8
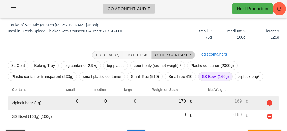
click at [169, 107] on div at bounding box center [172, 108] width 41 height 4
click at [167, 108] on div at bounding box center [172, 108] width 41 height 4
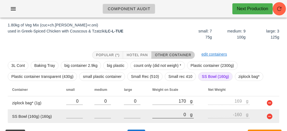
click at [166, 112] on input "0" at bounding box center [171, 114] width 38 height 7
click at [162, 115] on input "0" at bounding box center [171, 114] width 38 height 7
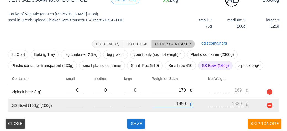
scroll to position [82, 0]
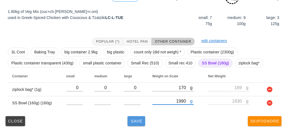
click at [136, 119] on span "Save" at bounding box center [136, 121] width 13 height 4
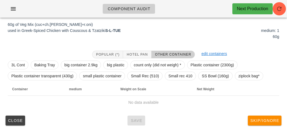
scroll to position [64, 0]
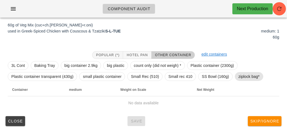
click at [246, 73] on span "ziplock bag*" at bounding box center [248, 76] width 21 height 8
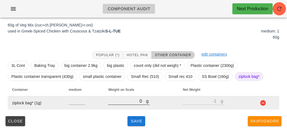
click at [129, 103] on input "0" at bounding box center [127, 101] width 38 height 7
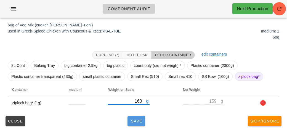
click at [135, 119] on span "Save" at bounding box center [136, 121] width 13 height 4
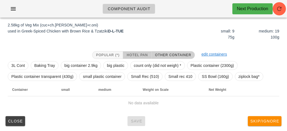
click at [137, 53] on span "Hotel Pan" at bounding box center [136, 55] width 21 height 4
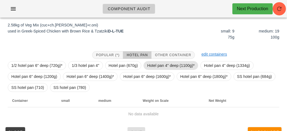
click at [152, 64] on span "Hotel pan 4" deep (1100g)*" at bounding box center [170, 65] width 47 height 8
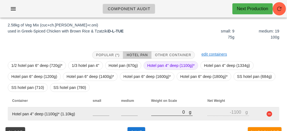
click at [171, 110] on input "0" at bounding box center [170, 112] width 38 height 7
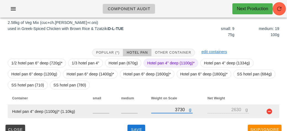
scroll to position [75, 0]
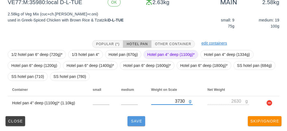
click at [134, 121] on span "Save" at bounding box center [136, 121] width 13 height 4
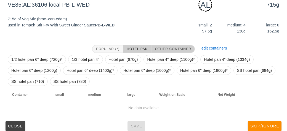
click at [166, 49] on span "Other Container" at bounding box center [173, 49] width 36 height 4
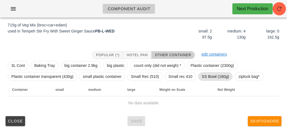
click at [200, 77] on span "SS Bowl (160g)" at bounding box center [215, 76] width 34 height 9
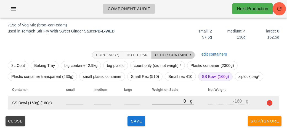
click at [165, 103] on input "0" at bounding box center [171, 101] width 38 height 7
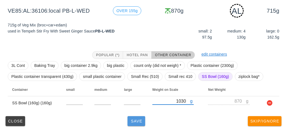
click at [134, 116] on button "Save" at bounding box center [136, 121] width 18 height 10
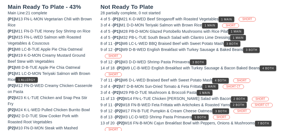
scroll to position [64, 0]
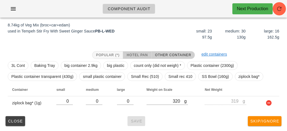
click at [141, 53] on span "Hotel Pan" at bounding box center [136, 55] width 21 height 4
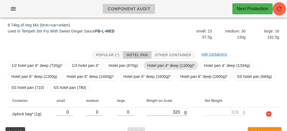
click at [156, 66] on span "Hotel pan 4" deep (1100g)*" at bounding box center [170, 65] width 47 height 8
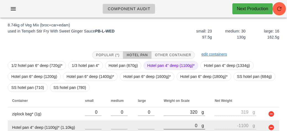
click at [166, 126] on input "0" at bounding box center [182, 125] width 38 height 7
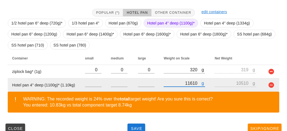
scroll to position [114, 0]
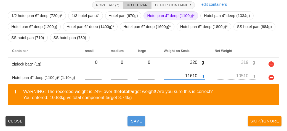
click at [130, 122] on span "Save" at bounding box center [136, 121] width 13 height 4
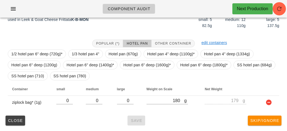
scroll to position [75, 0]
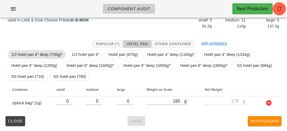
click at [52, 52] on span "1/2 hotel pan 6" deep (720g)*" at bounding box center [36, 54] width 51 height 8
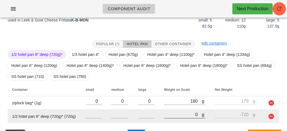
click at [172, 115] on input "0" at bounding box center [183, 114] width 38 height 7
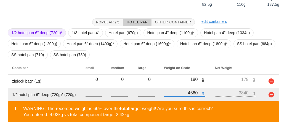
scroll to position [114, 0]
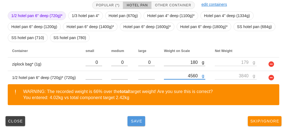
click at [133, 121] on span "Save" at bounding box center [136, 121] width 13 height 4
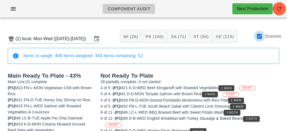
click at [259, 40] on div at bounding box center [258, 36] width 9 height 9
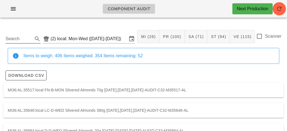
click at [21, 38] on input "Search" at bounding box center [19, 38] width 26 height 9
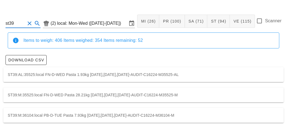
click at [56, 95] on div "ST39:M:35525:local FN-D-WED Pasta 28.21kg [DATE],[DATE],[DATE]-AUDIT-C16224-M35…" at bounding box center [143, 95] width 280 height 15
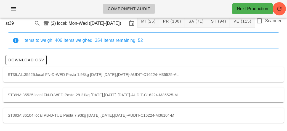
click at [132, 116] on div "ST39:M:36104:local PB-D-TUE Pasta 7.93kg [DATE],[DATE],[DATE]-AUDIT-C16224-M361…" at bounding box center [143, 115] width 280 height 15
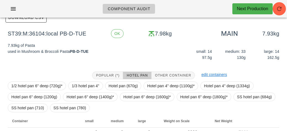
scroll to position [89, 0]
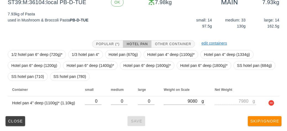
click at [134, 118] on div "Close Save Skip/Ignore" at bounding box center [143, 121] width 280 height 14
click at [12, 125] on button "Close" at bounding box center [16, 121] width 20 height 10
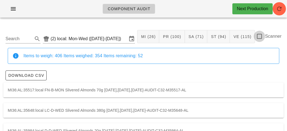
click at [261, 33] on div at bounding box center [258, 36] width 9 height 9
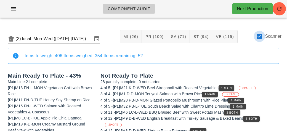
click at [258, 37] on div at bounding box center [258, 36] width 9 height 9
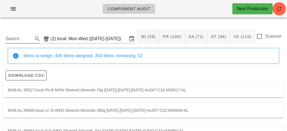
click at [20, 37] on input "Search" at bounding box center [19, 38] width 26 height 9
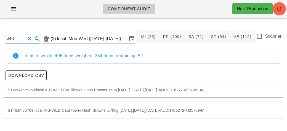
click at [99, 109] on div "ST46:M:35769:local K-B-WED Cauliflower Hash Browns 5.70kg [DATE],[DATE],[DATE]-…" at bounding box center [143, 110] width 280 height 15
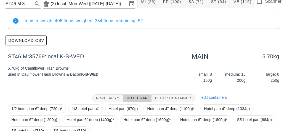
scroll to position [89, 0]
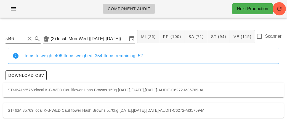
click at [17, 41] on input "st46" at bounding box center [16, 38] width 20 height 9
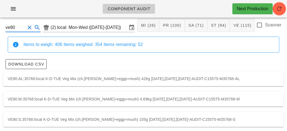
scroll to position [15, 0]
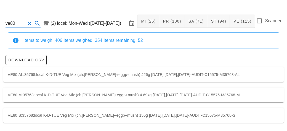
click at [45, 95] on div "VE80:M:35768:local K-D-TUE Veg Mix (ch.[PERSON_NAME]+eggp+mush) 4.69kg [DATE],[…" at bounding box center [143, 95] width 280 height 15
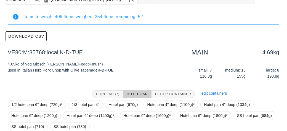
scroll to position [89, 0]
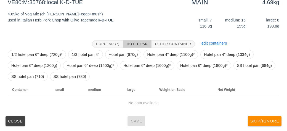
scroll to position [15, 0]
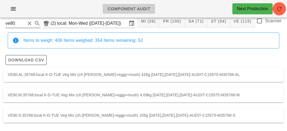
click at [23, 25] on input "ve80" at bounding box center [16, 23] width 20 height 9
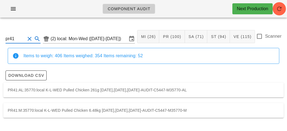
click at [65, 112] on div "PR41:M:35770:local K-L-WED Pulled Chicken 6.48kg [DATE],[DATE],[DATE]-AUDIT-C54…" at bounding box center [143, 110] width 280 height 15
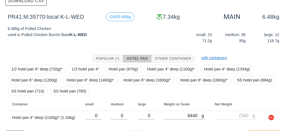
scroll to position [89, 0]
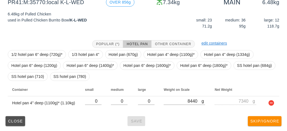
click at [11, 117] on button "Close" at bounding box center [16, 121] width 20 height 10
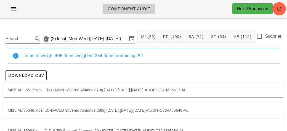
click at [23, 39] on input "Search" at bounding box center [19, 38] width 26 height 9
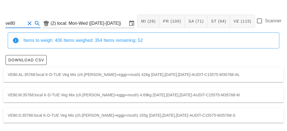
click at [247, 95] on div "VE80:M:35768:local K-D-TUE Veg Mix (ch.[PERSON_NAME]+eggp+mush) 4.69kg [DATE],[…" at bounding box center [143, 95] width 280 height 15
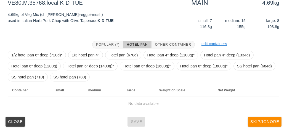
scroll to position [89, 0]
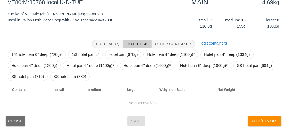
click at [18, 116] on button "Close" at bounding box center [16, 121] width 20 height 10
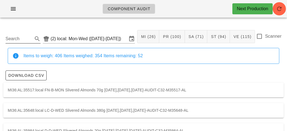
click at [18, 36] on input "Search" at bounding box center [19, 38] width 26 height 9
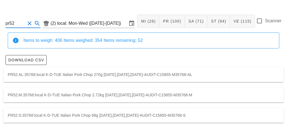
click at [55, 98] on div "PR52:M:35768:local K-D-TUE Italian Pork Chop 2.72kg [DATE],[DATE],[DATE]-AUDIT-…" at bounding box center [143, 95] width 280 height 15
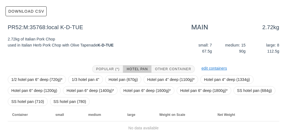
scroll to position [89, 0]
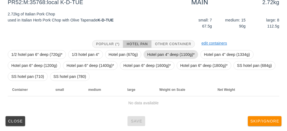
click at [155, 56] on span "Hotel pan 4" deep (1100g)*" at bounding box center [170, 54] width 47 height 8
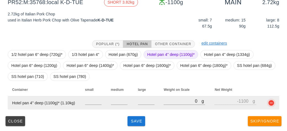
click at [268, 106] on button "button" at bounding box center [271, 103] width 7 height 7
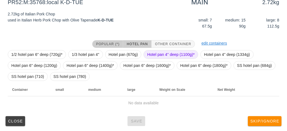
click at [104, 43] on span "Popular (*)" at bounding box center [108, 44] width 24 height 4
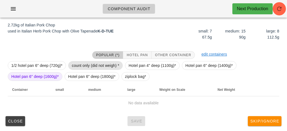
click at [96, 64] on span "count only (did not weigh) *" at bounding box center [95, 65] width 47 height 8
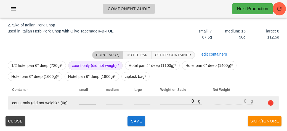
click at [83, 99] on input "number" at bounding box center [87, 101] width 17 height 7
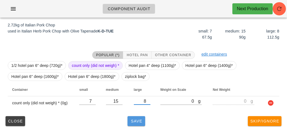
click at [137, 120] on span "Save" at bounding box center [136, 121] width 13 height 4
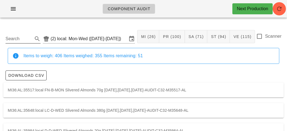
click at [26, 39] on input "Search" at bounding box center [19, 38] width 26 height 9
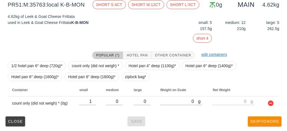
scroll to position [87, 0]
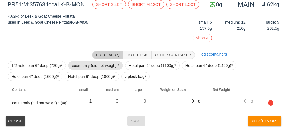
click at [97, 64] on span "count only (did not weigh) *" at bounding box center [95, 65] width 47 height 8
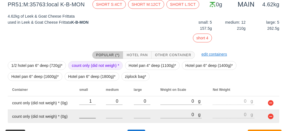
click at [84, 114] on input "number" at bounding box center [87, 114] width 17 height 7
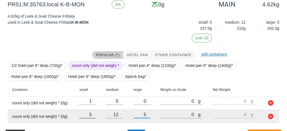
scroll to position [101, 0]
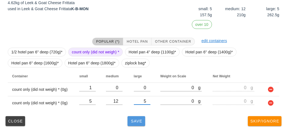
click at [141, 119] on span "Save" at bounding box center [136, 121] width 13 height 4
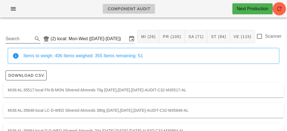
click at [27, 37] on input "Search" at bounding box center [19, 38] width 26 height 9
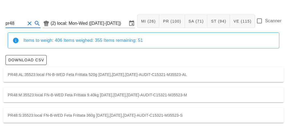
click at [211, 94] on div "PR48:M:35523:local FN-B-WED Feta Frittata 9.40kg [DATE],[DATE],[DATE]-AUDIT-C15…" at bounding box center [143, 95] width 280 height 15
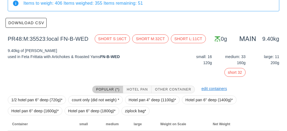
scroll to position [87, 0]
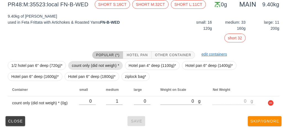
click at [95, 67] on span "count only (did not weigh) *" at bounding box center [95, 65] width 47 height 8
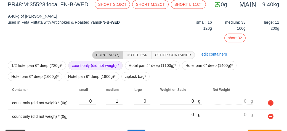
scroll to position [101, 0]
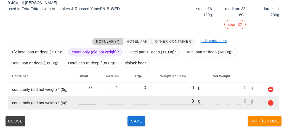
click at [90, 102] on input "number" at bounding box center [87, 101] width 17 height 7
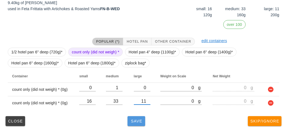
click at [138, 123] on span "Save" at bounding box center [136, 121] width 13 height 4
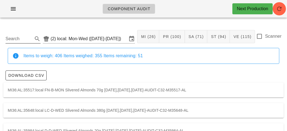
click at [23, 41] on input "Search" at bounding box center [19, 38] width 26 height 9
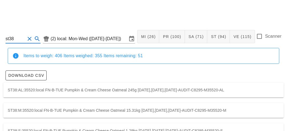
scroll to position [15, 0]
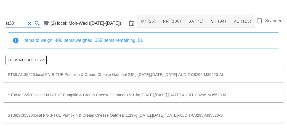
click at [187, 92] on div "ST38:M:35520:local FN-B-TUE Pumpkin & Cream Cheese Oatmeal 15.31kg [DATE],[DATE…" at bounding box center [143, 95] width 280 height 15
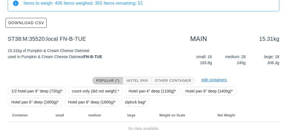
scroll to position [78, 0]
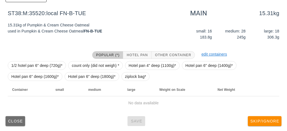
click at [11, 119] on span "Close" at bounding box center [15, 121] width 15 height 4
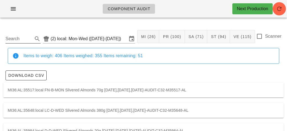
click at [27, 39] on input "Search" at bounding box center [19, 38] width 26 height 9
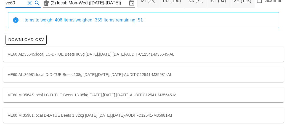
click at [209, 96] on div "VE60:M:35645:local LC-D-TUE Beets 13.05kg [DATE],[DATE],[DATE]-AUDIT-C12541-M35…" at bounding box center [143, 95] width 280 height 15
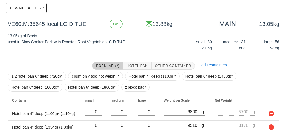
scroll to position [92, 0]
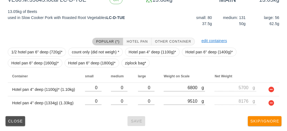
click at [15, 119] on span "Close" at bounding box center [15, 121] width 15 height 4
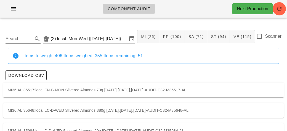
click at [20, 41] on input "Search" at bounding box center [19, 38] width 26 height 9
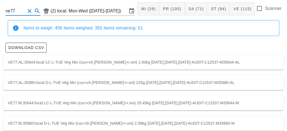
scroll to position [56, 0]
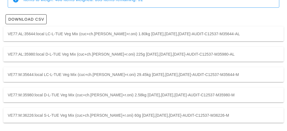
click at [120, 97] on div "VE77:M:35980:local D-L-TUE Veg Mix (cuc+ch.[PERSON_NAME]+r.oni) 2.58kg [DATE],[…" at bounding box center [143, 95] width 280 height 15
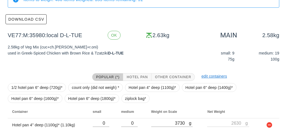
scroll to position [78, 0]
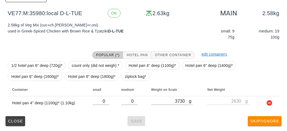
click at [137, 124] on div "Close Save Skip/Ignore" at bounding box center [143, 121] width 280 height 14
click at [15, 125] on button "Close" at bounding box center [16, 121] width 20 height 10
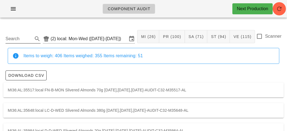
click at [28, 37] on input "Search" at bounding box center [19, 38] width 26 height 9
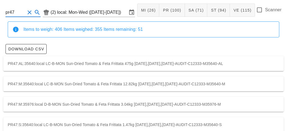
scroll to position [36, 0]
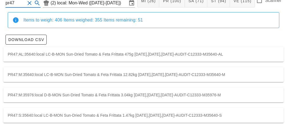
click at [124, 89] on div "PR47:M:35976:local D-B-MON Sun-Dried Tomato & Feta Frittata 3.04kg [DATE],[DATE…" at bounding box center [143, 95] width 280 height 15
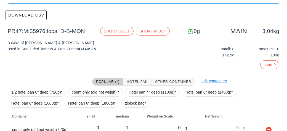
scroll to position [87, 0]
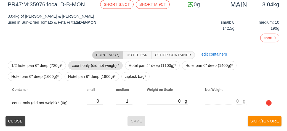
click at [91, 64] on span "count only (did not weigh) *" at bounding box center [95, 65] width 47 height 8
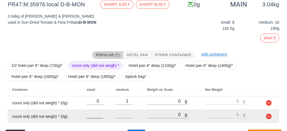
click at [96, 115] on input "number" at bounding box center [95, 114] width 17 height 7
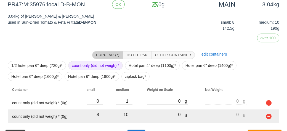
scroll to position [101, 0]
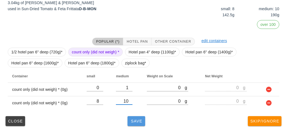
click at [138, 125] on button "Save" at bounding box center [136, 121] width 18 height 10
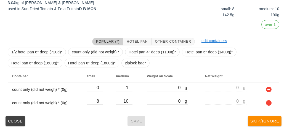
scroll to position [36, 0]
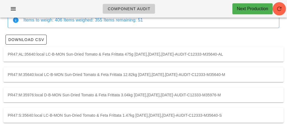
click at [90, 74] on div "PR47:M:35640:local LC-B-MON Sun-Dried Tomato & Feta Frittata 12.82kg [DATE],[DA…" at bounding box center [143, 74] width 280 height 15
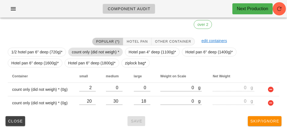
click at [96, 53] on span "count only (did not weigh) *" at bounding box center [95, 52] width 47 height 8
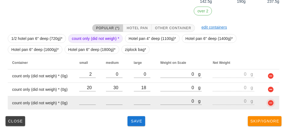
click at [272, 101] on button "button" at bounding box center [270, 103] width 7 height 7
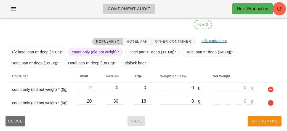
click at [21, 121] on span "Close" at bounding box center [15, 121] width 15 height 4
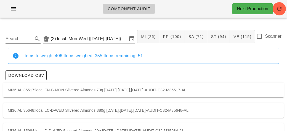
click at [36, 37] on icon at bounding box center [37, 39] width 7 height 7
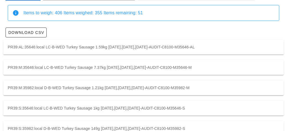
scroll to position [56, 0]
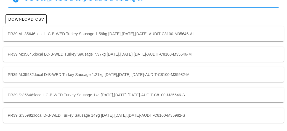
click at [202, 31] on div "PR39:AL:35646:local LC-B-WED Turkey Sausage 1.59kg [DATE],[DATE],[DATE]-AUDIT-C…" at bounding box center [143, 33] width 280 height 15
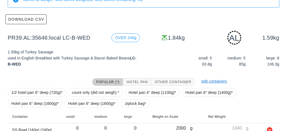
scroll to position [83, 0]
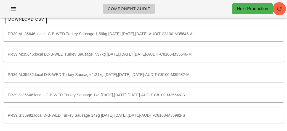
click at [196, 52] on div "PR39:M:35646:local LC-B-WED Turkey Sausage 7.37kg [DATE],[DATE],[DATE]-AUDIT-C8…" at bounding box center [143, 54] width 280 height 15
click at [136, 88] on div "PR39:S:35646:local LC-B-WED Turkey Sausage 1kg [DATE],[DATE],[DATE]-AUDIT-C8100…" at bounding box center [143, 95] width 280 height 15
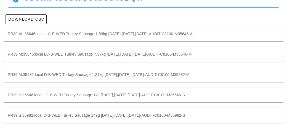
click at [147, 76] on div "PR39:M:35982:local D-B-WED Turkey Sausage 1.21kg [DATE],[DATE],[DATE]-AUDIT-C81…" at bounding box center [143, 74] width 280 height 15
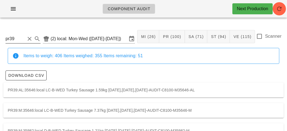
click at [27, 39] on button "Clear Search" at bounding box center [29, 39] width 7 height 7
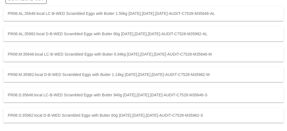
click at [237, 52] on div "PR06:M:35646:local LC-B-WED Scrambled Eggs with Butter 6.94kg [DATE],[DATE],[DA…" at bounding box center [143, 54] width 280 height 15
click at [218, 77] on div "PR06:M:35982:local D-B-WED Scrambled Eggs with Butter 1.14kg [DATE],[DATE],[DAT…" at bounding box center [143, 74] width 280 height 15
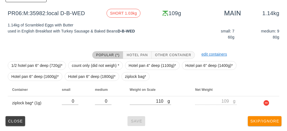
scroll to position [77, 0]
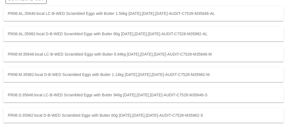
click at [147, 74] on div "PR06:M:35982:local D-B-WED Scrambled Eggs with Butter 1.14kg [DATE],[DATE],[DAT…" at bounding box center [143, 74] width 280 height 15
click at [183, 50] on div "PR06:M:35646:local LC-B-WED Scrambled Eggs with Butter 6.94kg [DATE],[DATE],[DA…" at bounding box center [143, 54] width 280 height 15
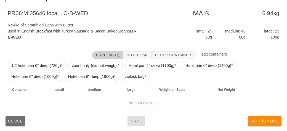
click at [12, 117] on button "Close" at bounding box center [16, 121] width 20 height 10
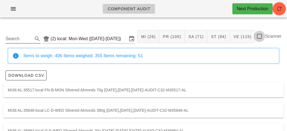
click at [263, 39] on div at bounding box center [258, 36] width 9 height 9
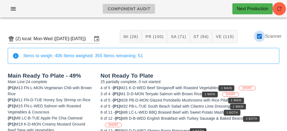
click at [261, 34] on div at bounding box center [258, 36] width 9 height 9
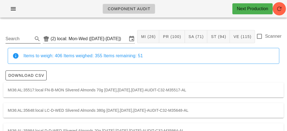
click at [21, 38] on input "Search" at bounding box center [19, 38] width 26 height 9
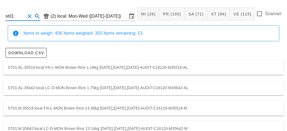
scroll to position [56, 0]
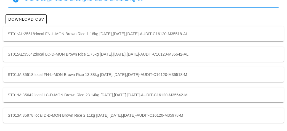
click at [212, 78] on div "ST01:M:35518:local FN-L-MON Brown Rice 13.38kg [DATE],[DATE],[DATE]-AUDIT-C1612…" at bounding box center [143, 74] width 280 height 15
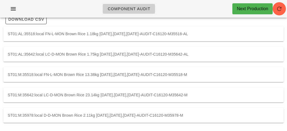
click at [200, 91] on div "ST01:M:35642:local LC-D-MON Brown Rice 23.14kg [DATE],[DATE],[DATE]-AUDIT-C1612…" at bounding box center [143, 95] width 280 height 15
click at [190, 114] on div "ST01:M:35978:local D-D-MON Brown Rice 2.11kg [DATE],[DATE],[DATE]-AUDIT-C16120-…" at bounding box center [143, 115] width 280 height 15
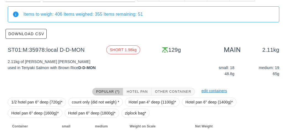
scroll to position [78, 0]
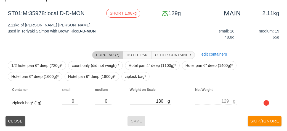
click at [10, 121] on span "Close" at bounding box center [15, 121] width 15 height 4
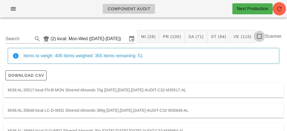
click at [262, 39] on div at bounding box center [258, 36] width 9 height 9
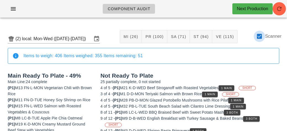
click at [263, 37] on div at bounding box center [258, 36] width 9 height 9
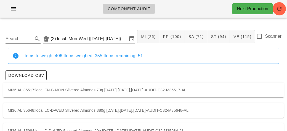
click at [19, 41] on input "Search" at bounding box center [19, 38] width 26 height 9
click at [146, 35] on span "MI (26)" at bounding box center [148, 36] width 15 height 4
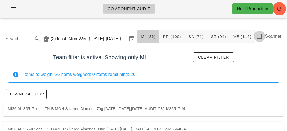
click at [260, 39] on div at bounding box center [258, 36] width 9 height 9
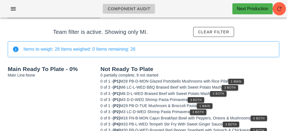
scroll to position [34, 0]
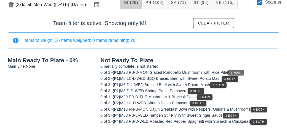
click at [244, 70] on button "1 Main" at bounding box center [236, 73] width 16 height 6
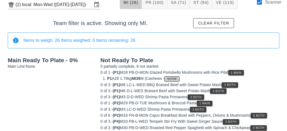
click at [177, 77] on span "Show" at bounding box center [172, 78] width 10 height 3
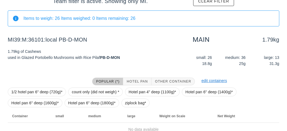
scroll to position [83, 0]
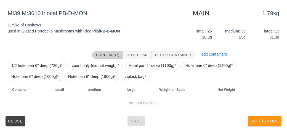
click at [258, 120] on span "Skip/Ignore" at bounding box center [264, 121] width 29 height 4
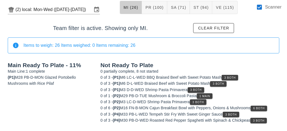
scroll to position [28, 0]
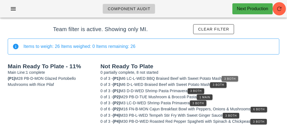
click at [235, 77] on span "3 Both" at bounding box center [230, 78] width 12 height 3
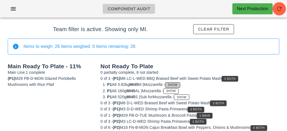
click at [179, 82] on button "Show" at bounding box center [172, 85] width 15 height 6
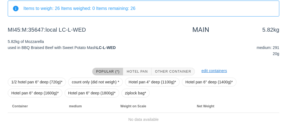
scroll to position [83, 0]
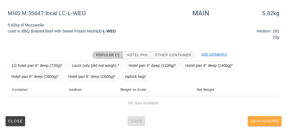
click at [270, 120] on span "Skip/Ignore" at bounding box center [264, 121] width 29 height 4
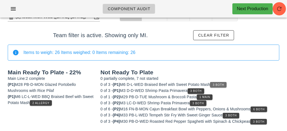
click at [224, 84] on span "3 Both" at bounding box center [218, 85] width 12 height 3
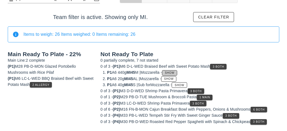
click at [177, 71] on button "Show" at bounding box center [169, 73] width 15 height 6
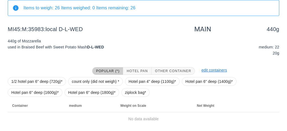
scroll to position [83, 0]
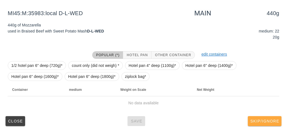
click at [269, 116] on button "Skip/Ignore" at bounding box center [264, 121] width 34 height 10
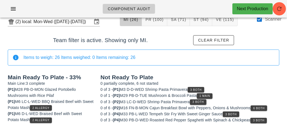
scroll to position [16, 0]
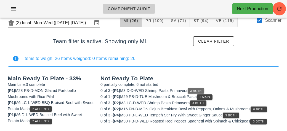
click at [201, 90] on span "3 Both" at bounding box center [196, 91] width 12 height 3
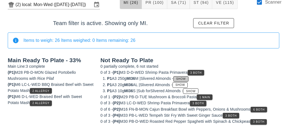
click at [186, 77] on span "Show" at bounding box center [181, 78] width 10 height 3
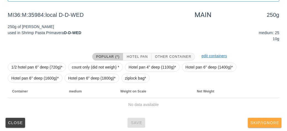
click at [260, 119] on button "Skip/Ignore" at bounding box center [264, 123] width 34 height 10
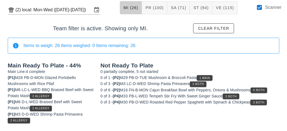
scroll to position [28, 0]
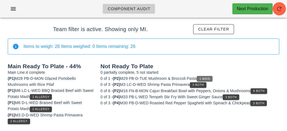
click at [205, 77] on span "1 Main" at bounding box center [204, 78] width 11 height 3
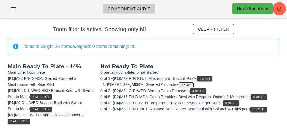
click at [191, 84] on span "Show" at bounding box center [186, 85] width 10 height 3
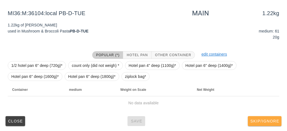
click at [261, 119] on span "Skip/Ignore" at bounding box center [264, 121] width 29 height 4
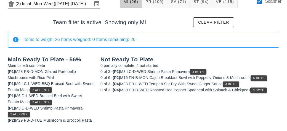
scroll to position [34, 0]
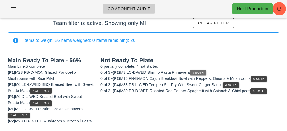
click at [203, 74] on button "3 Both" at bounding box center [198, 73] width 17 height 6
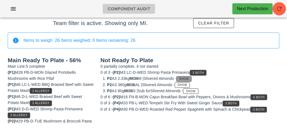
click at [189, 78] on span "Show" at bounding box center [184, 78] width 10 height 3
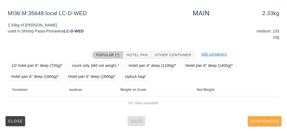
click at [260, 119] on span "Skip/Ignore" at bounding box center [264, 121] width 29 height 4
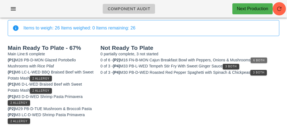
click at [267, 58] on button "6 Both" at bounding box center [258, 61] width 17 height 6
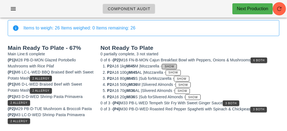
click at [174, 67] on span "Show" at bounding box center [169, 66] width 10 height 3
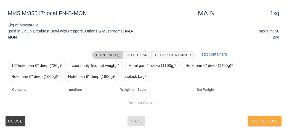
click at [263, 118] on button "Skip/Ignore" at bounding box center [264, 121] width 34 height 10
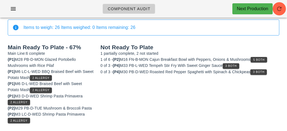
scroll to position [47, 0]
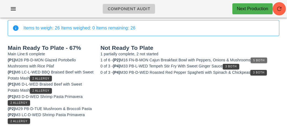
click at [261, 58] on button "5 Both" at bounding box center [258, 61] width 17 height 6
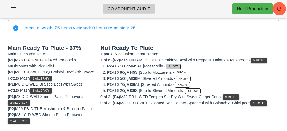
click at [179, 64] on button "Show" at bounding box center [172, 67] width 15 height 6
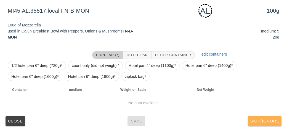
click at [264, 120] on span "Skip/Ignore" at bounding box center [264, 121] width 29 height 4
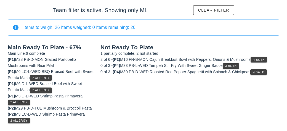
scroll to position [47, 0]
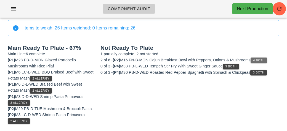
click at [260, 60] on span "4 Both" at bounding box center [259, 60] width 12 height 3
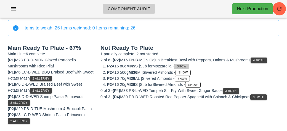
click at [189, 64] on button "Show" at bounding box center [181, 67] width 15 height 6
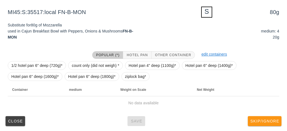
click at [265, 119] on span "Skip/Ignore" at bounding box center [264, 121] width 29 height 4
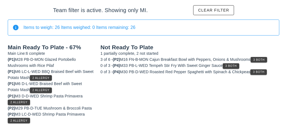
scroll to position [47, 0]
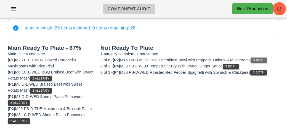
click at [265, 62] on button "3 Both" at bounding box center [258, 61] width 17 height 6
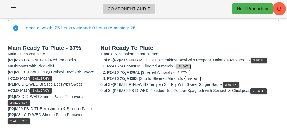
click at [188, 66] on span "Show" at bounding box center [183, 66] width 10 height 3
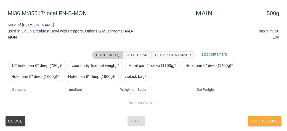
click at [266, 117] on button "Skip/Ignore" at bounding box center [264, 121] width 34 height 10
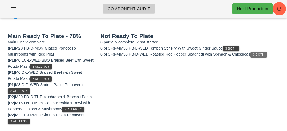
click at [264, 55] on span "3 Both" at bounding box center [258, 54] width 12 height 3
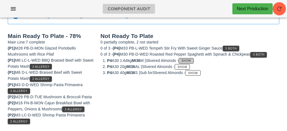
click at [191, 59] on span "Show" at bounding box center [186, 60] width 10 height 3
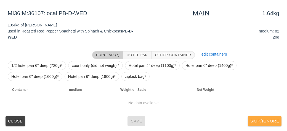
click at [267, 123] on span "Skip/Ignore" at bounding box center [264, 121] width 29 height 4
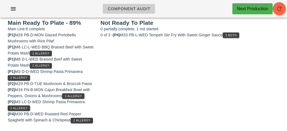
scroll to position [77, 0]
click at [236, 34] on span "3 Both" at bounding box center [231, 35] width 12 height 3
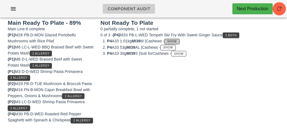
click at [179, 39] on button "Show" at bounding box center [171, 42] width 15 height 6
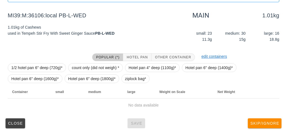
scroll to position [79, 0]
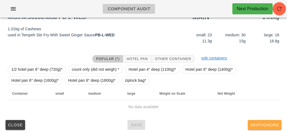
click at [269, 122] on button "Skip/Ignore" at bounding box center [264, 125] width 34 height 10
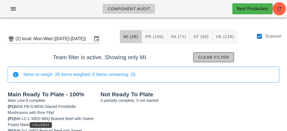
click at [219, 60] on span "Clear filter" at bounding box center [213, 57] width 31 height 4
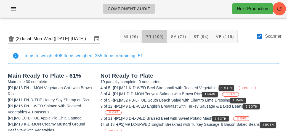
click at [159, 37] on span "PR (100)" at bounding box center [154, 36] width 18 height 4
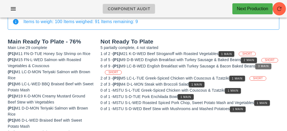
scroll to position [50, 0]
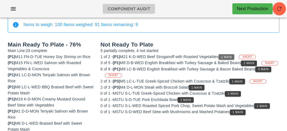
click at [227, 56] on span "1 Main" at bounding box center [226, 57] width 11 height 3
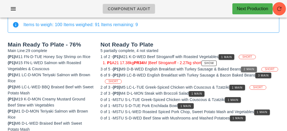
click at [251, 69] on span "2 Main" at bounding box center [248, 69] width 11 height 3
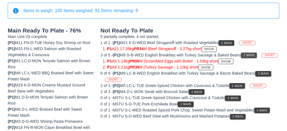
scroll to position [65, 0]
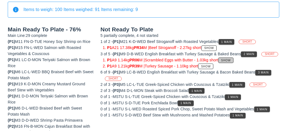
click at [229, 62] on span "Show" at bounding box center [225, 60] width 10 height 3
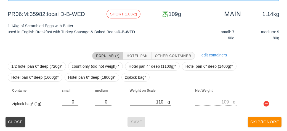
scroll to position [83, 0]
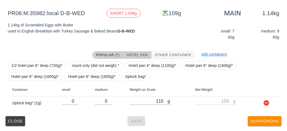
click at [141, 55] on span "Hotel Pan" at bounding box center [136, 55] width 21 height 4
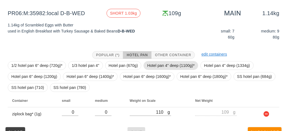
click at [182, 61] on span "Hotel pan 4" deep (1100g)*" at bounding box center [170, 65] width 47 height 8
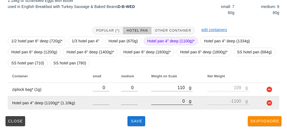
click at [173, 100] on input "0" at bounding box center [170, 101] width 38 height 7
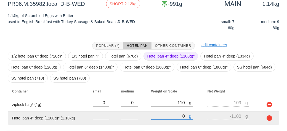
scroll to position [107, 0]
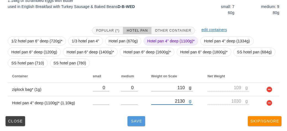
click at [138, 122] on span "Save" at bounding box center [136, 121] width 13 height 4
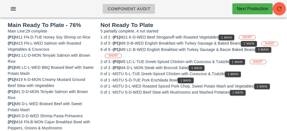
scroll to position [68, 0]
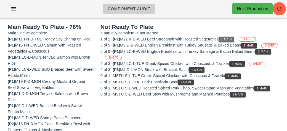
click at [228, 40] on button "1 Main" at bounding box center [226, 40] width 16 height 6
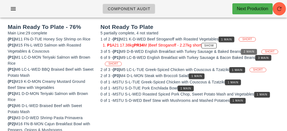
click at [247, 53] on button "2 Main" at bounding box center [249, 52] width 16 height 6
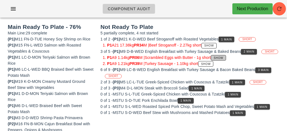
click at [226, 61] on button "Show" at bounding box center [218, 58] width 15 height 6
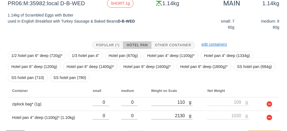
scroll to position [107, 0]
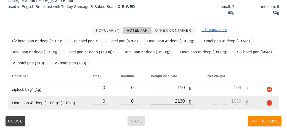
click at [185, 101] on input "2131" at bounding box center [170, 101] width 38 height 7
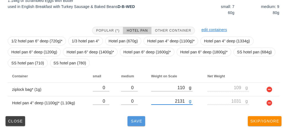
click at [136, 122] on span "Save" at bounding box center [136, 121] width 13 height 4
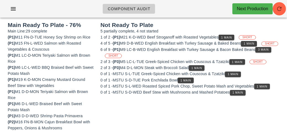
scroll to position [68, 0]
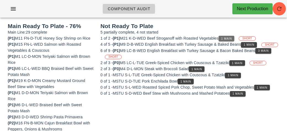
click at [225, 36] on button "1 Main" at bounding box center [226, 39] width 16 height 6
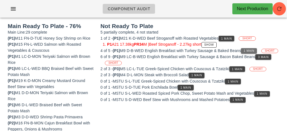
click at [254, 52] on button "1 Main" at bounding box center [249, 51] width 16 height 6
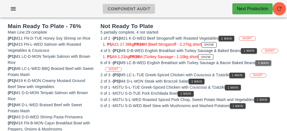
click at [268, 65] on span "3 Main" at bounding box center [262, 63] width 11 height 3
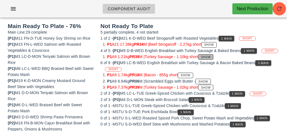
click at [211, 59] on span "Show" at bounding box center [206, 57] width 10 height 3
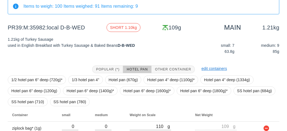
scroll to position [94, 0]
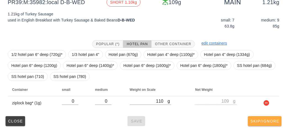
click at [277, 123] on span "Skip/Ignore" at bounding box center [264, 121] width 29 height 4
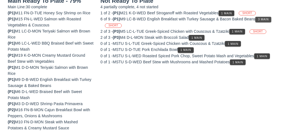
click at [268, 18] on span "3 Main" at bounding box center [262, 19] width 11 height 3
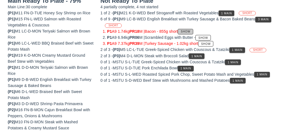
click at [190, 30] on span "Show" at bounding box center [185, 31] width 10 height 3
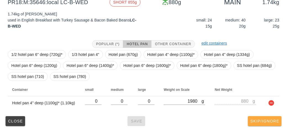
click at [268, 121] on span "Skip/Ignore" at bounding box center [264, 121] width 29 height 4
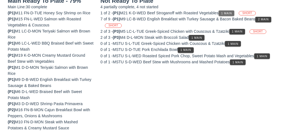
click at [230, 15] on button "1 Main" at bounding box center [226, 13] width 16 height 6
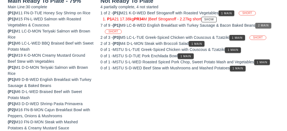
click at [268, 26] on span "2 Main" at bounding box center [262, 25] width 11 height 3
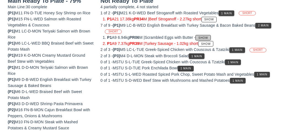
click at [208, 36] on span "Show" at bounding box center [203, 37] width 10 height 3
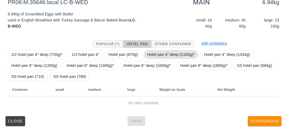
click at [193, 55] on span "Hotel pan 4" deep (1100g)*" at bounding box center [170, 54] width 55 height 9
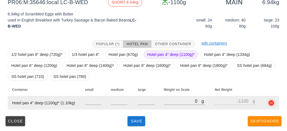
click at [273, 105] on button "button" at bounding box center [271, 103] width 7 height 7
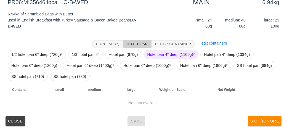
click at [176, 50] on span "Hotel pan 4" deep (1100g)*" at bounding box center [170, 54] width 47 height 8
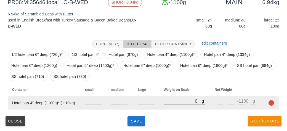
click at [184, 103] on input "0" at bounding box center [182, 101] width 38 height 7
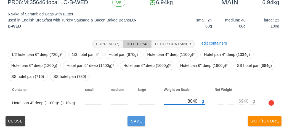
click at [128, 125] on button "Save" at bounding box center [136, 121] width 18 height 10
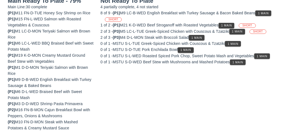
click at [237, 63] on button "1 Main" at bounding box center [238, 63] width 16 height 6
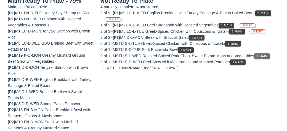
click at [259, 57] on button "1 Main" at bounding box center [262, 56] width 16 height 6
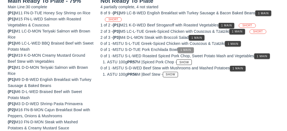
click at [193, 50] on button "1 Main" at bounding box center [185, 50] width 16 height 6
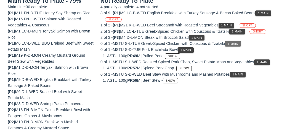
click at [237, 44] on span "1 Main" at bounding box center [232, 43] width 11 height 3
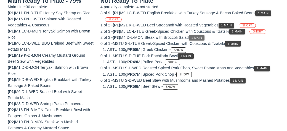
click at [200, 39] on button "1 Main" at bounding box center [197, 38] width 16 height 6
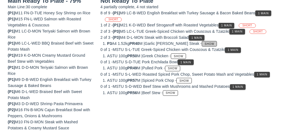
click at [204, 44] on span "Show" at bounding box center [209, 43] width 10 height 3
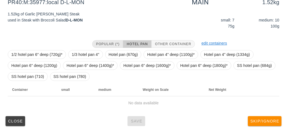
click at [109, 45] on span "Popular (*)" at bounding box center [108, 44] width 24 height 4
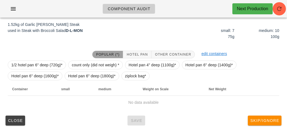
scroll to position [83, 0]
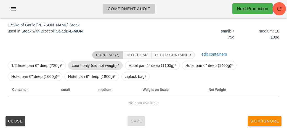
click at [100, 65] on span "count only (did not weigh) *" at bounding box center [95, 65] width 47 height 8
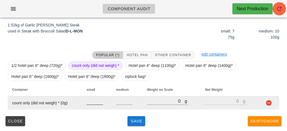
click at [95, 103] on input "number" at bounding box center [95, 101] width 17 height 7
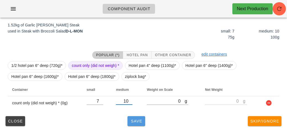
click at [133, 121] on span "Save" at bounding box center [136, 121] width 13 height 4
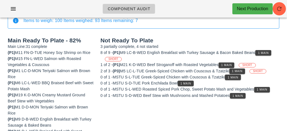
scroll to position [53, 0]
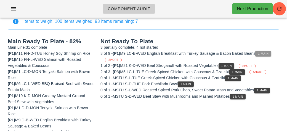
click at [260, 51] on button "1 Main" at bounding box center [263, 54] width 16 height 6
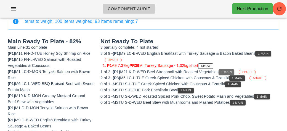
click at [230, 71] on span "1 Main" at bounding box center [226, 72] width 11 height 3
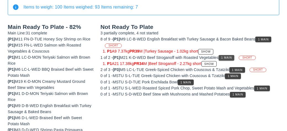
scroll to position [68, 0]
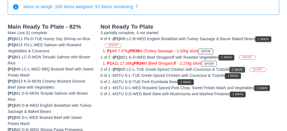
click at [242, 68] on span "1 Main" at bounding box center [236, 69] width 11 height 3
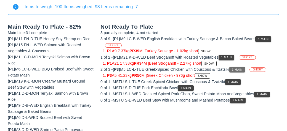
click at [240, 71] on button "1 Main" at bounding box center [237, 70] width 16 height 6
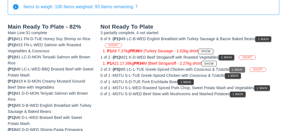
click at [239, 68] on span "1 Main" at bounding box center [236, 69] width 11 height 3
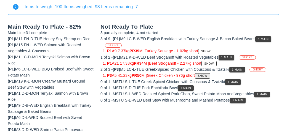
click at [207, 76] on span "Show" at bounding box center [202, 75] width 10 height 3
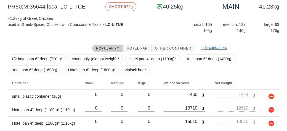
scroll to position [123, 0]
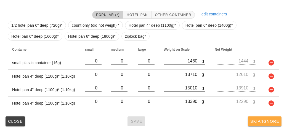
click at [270, 117] on button "Skip/Ignore" at bounding box center [264, 122] width 34 height 10
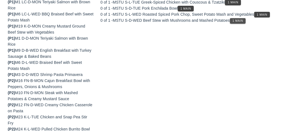
click at [236, 22] on button "1 Main" at bounding box center [238, 21] width 16 height 6
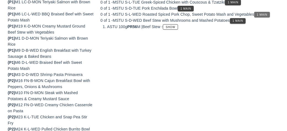
click at [258, 12] on button "1 Main" at bounding box center [262, 15] width 16 height 6
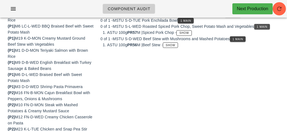
scroll to position [91, 0]
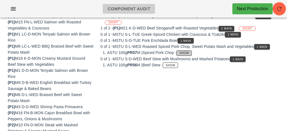
click at [189, 52] on span "Show" at bounding box center [184, 53] width 10 height 3
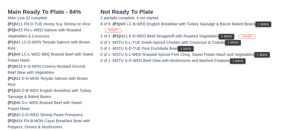
scroll to position [91, 0]
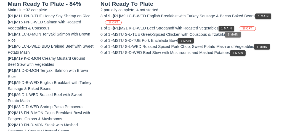
click at [237, 36] on button "1 Main" at bounding box center [233, 35] width 16 height 6
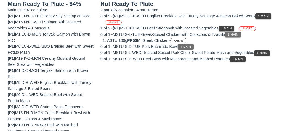
click at [191, 47] on span "1 Main" at bounding box center [185, 46] width 11 height 3
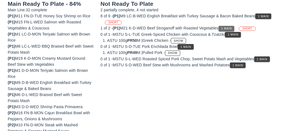
click at [229, 26] on button "1 Main" at bounding box center [226, 29] width 16 height 6
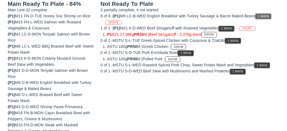
click at [265, 17] on span "1 Main" at bounding box center [262, 16] width 11 height 3
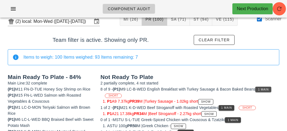
scroll to position [0, 0]
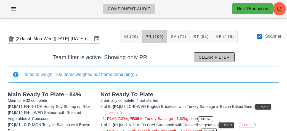
click at [221, 62] on button "Clear filter" at bounding box center [213, 57] width 41 height 10
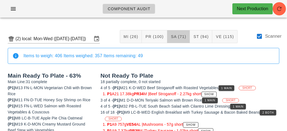
click at [179, 35] on span "SA (71)" at bounding box center [178, 36] width 16 height 4
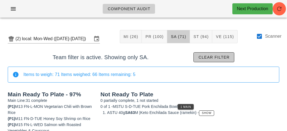
click at [228, 60] on button "Clear filter" at bounding box center [213, 57] width 41 height 10
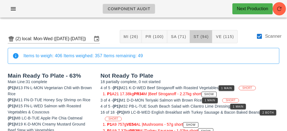
click at [201, 37] on span "ST (94)" at bounding box center [200, 36] width 15 height 4
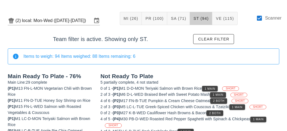
scroll to position [53, 0]
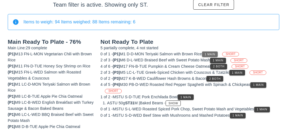
click at [213, 54] on span "1 Main" at bounding box center [209, 54] width 11 height 3
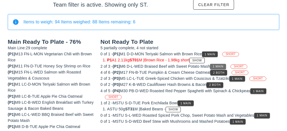
click at [222, 67] on span "1 Main" at bounding box center [217, 66] width 11 height 3
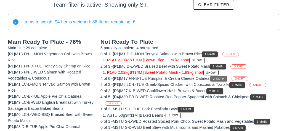
click at [224, 78] on span "2 Both" at bounding box center [218, 78] width 12 height 3
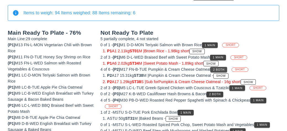
scroll to position [69, 0]
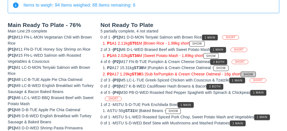
click at [251, 75] on span "Show" at bounding box center [248, 74] width 10 height 3
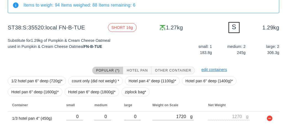
scroll to position [85, 0]
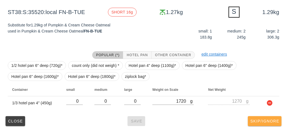
click at [271, 122] on span "Skip/Ignore" at bounding box center [264, 121] width 29 height 4
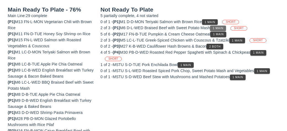
click at [225, 29] on button "1 Main" at bounding box center [218, 29] width 16 height 6
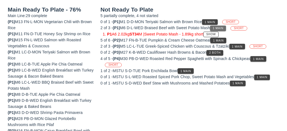
click at [222, 26] on button "1 Main" at bounding box center [218, 29] width 16 height 6
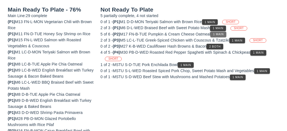
click at [220, 32] on button "1 Main" at bounding box center [218, 35] width 16 height 6
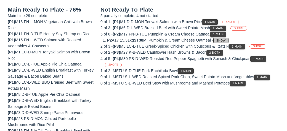
click at [226, 40] on span "Show" at bounding box center [221, 40] width 10 height 3
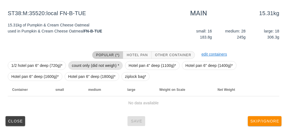
click at [98, 64] on span "count only (did not weigh) *" at bounding box center [95, 65] width 47 height 8
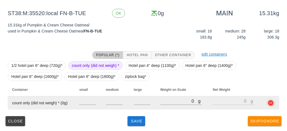
click at [268, 105] on button "button" at bounding box center [270, 103] width 7 height 7
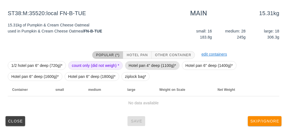
click at [163, 66] on span "Hotel pan 4" deep (1100g)*" at bounding box center [151, 65] width 47 height 8
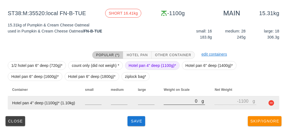
click at [176, 99] on input "0" at bounding box center [182, 101] width 38 height 7
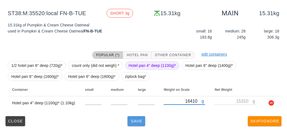
click at [141, 118] on button "Save" at bounding box center [136, 121] width 18 height 10
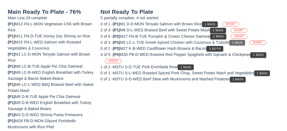
click at [245, 41] on button "1 Main" at bounding box center [237, 43] width 16 height 6
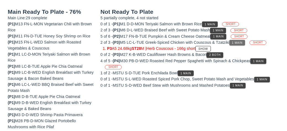
click at [239, 44] on button "1 Main" at bounding box center [237, 43] width 16 height 6
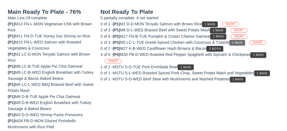
click at [236, 44] on button "1 Main" at bounding box center [237, 43] width 16 height 6
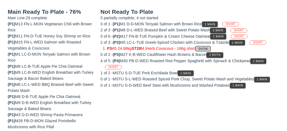
click at [208, 48] on span "Show" at bounding box center [203, 48] width 10 height 3
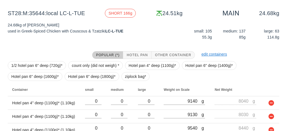
scroll to position [110, 0]
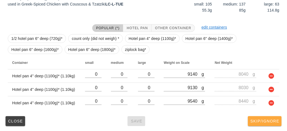
click at [271, 120] on span "Skip/Ignore" at bounding box center [264, 121] width 29 height 4
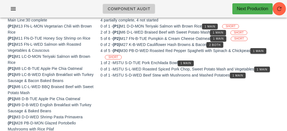
scroll to position [77, 0]
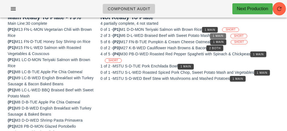
click at [225, 38] on button "1 Main" at bounding box center [218, 36] width 16 height 6
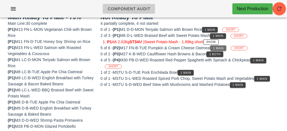
click at [220, 48] on span "1 Main" at bounding box center [217, 48] width 11 height 3
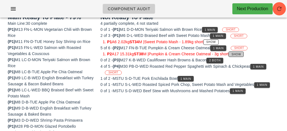
click at [241, 54] on span "Show" at bounding box center [236, 54] width 10 height 3
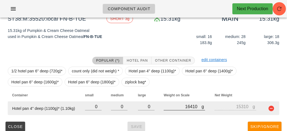
click at [197, 104] on input "16410" at bounding box center [182, 106] width 38 height 7
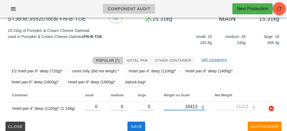
click at [124, 131] on div "Close Save Skip/Ignore" at bounding box center [143, 127] width 280 height 14
click at [141, 125] on span "Save" at bounding box center [136, 127] width 13 height 4
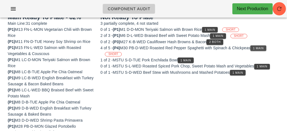
click at [262, 47] on span "1 Main" at bounding box center [257, 48] width 11 height 3
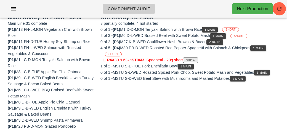
click at [195, 59] on span "Show" at bounding box center [190, 60] width 10 height 3
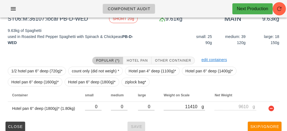
scroll to position [83, 0]
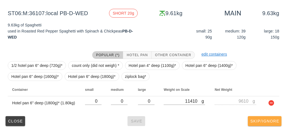
click at [267, 123] on span "Skip/Ignore" at bounding box center [264, 121] width 29 height 4
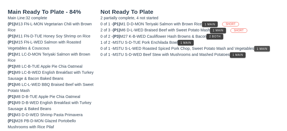
click at [267, 49] on span "1 Main" at bounding box center [261, 48] width 11 height 3
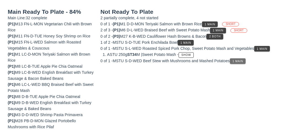
click at [241, 62] on button "1 Main" at bounding box center [238, 61] width 16 height 6
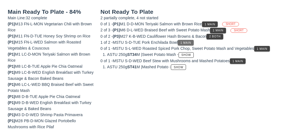
click at [193, 44] on button "1 Main" at bounding box center [185, 43] width 16 height 6
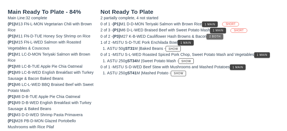
click at [217, 37] on button "2 Both" at bounding box center [214, 37] width 17 height 6
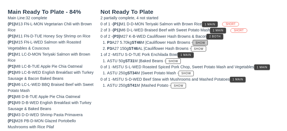
click at [208, 44] on button "Show" at bounding box center [199, 43] width 15 height 6
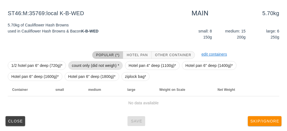
click at [110, 66] on span "count only (did not weigh) *" at bounding box center [95, 65] width 47 height 8
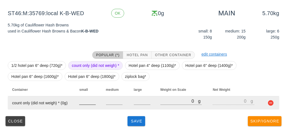
click at [84, 107] on div at bounding box center [87, 108] width 17 height 4
click at [89, 98] on input "number" at bounding box center [87, 101] width 17 height 7
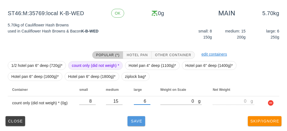
click at [145, 117] on button "Save" at bounding box center [136, 121] width 18 height 10
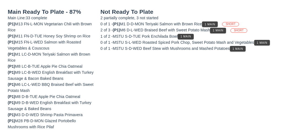
click at [217, 31] on button "1 Main" at bounding box center [218, 31] width 16 height 6
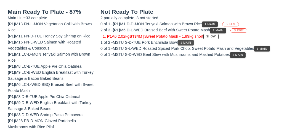
click at [192, 44] on button "1 Main" at bounding box center [185, 43] width 16 height 6
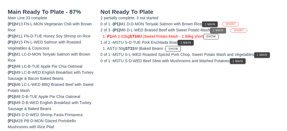
click at [221, 29] on span "1 Main" at bounding box center [217, 30] width 11 height 3
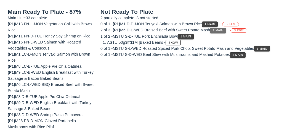
click at [223, 33] on button "1 Main" at bounding box center [218, 31] width 16 height 6
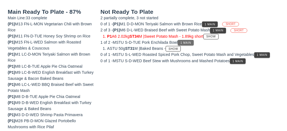
click at [189, 44] on button "1 Main" at bounding box center [185, 43] width 16 height 6
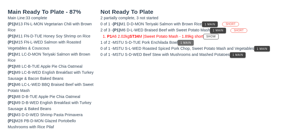
click at [191, 41] on span "1 Main" at bounding box center [185, 42] width 11 height 3
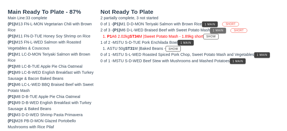
click at [216, 28] on button "1 Main" at bounding box center [218, 31] width 16 height 6
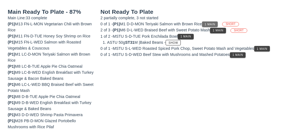
click at [215, 25] on span "1 Main" at bounding box center [209, 24] width 11 height 3
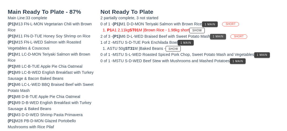
click at [221, 35] on span "1 Main" at bounding box center [217, 36] width 11 height 3
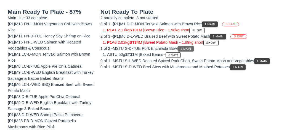
click at [189, 50] on button "1 Main" at bounding box center [185, 49] width 16 height 6
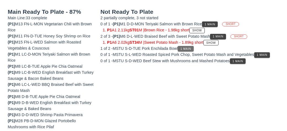
click at [190, 50] on button "1 Main" at bounding box center [185, 49] width 16 height 6
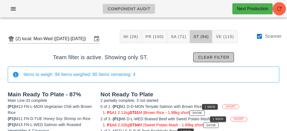
click at [216, 58] on span "Clear filter" at bounding box center [213, 57] width 31 height 4
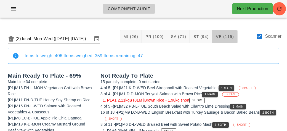
click at [226, 40] on button "VE (115)" at bounding box center [224, 36] width 25 height 13
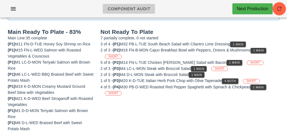
scroll to position [62, 0]
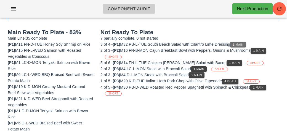
click at [240, 42] on button "1 Main" at bounding box center [238, 45] width 16 height 6
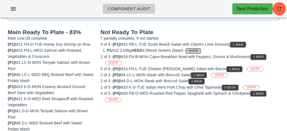
click at [198, 51] on span "Show" at bounding box center [193, 50] width 10 height 3
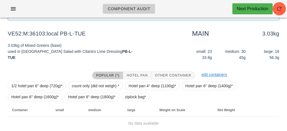
scroll to position [83, 0]
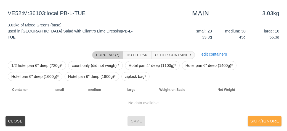
click at [267, 116] on button "Skip/Ignore" at bounding box center [264, 121] width 34 height 10
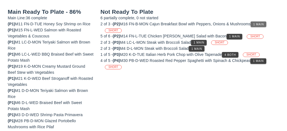
click at [266, 24] on button "1 Main" at bounding box center [258, 24] width 16 height 6
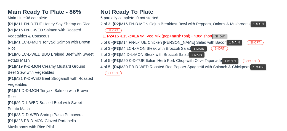
click at [225, 35] on span "Show" at bounding box center [220, 36] width 10 height 3
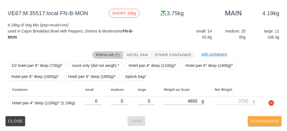
click at [272, 123] on span "Skip/Ignore" at bounding box center [264, 121] width 29 height 4
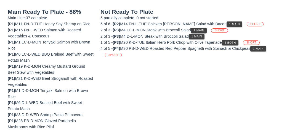
scroll to position [82, 0]
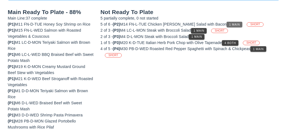
click at [229, 25] on span "1 Main" at bounding box center [234, 24] width 11 height 3
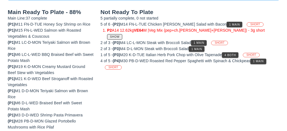
click at [122, 34] on button "Show" at bounding box center [114, 37] width 15 height 6
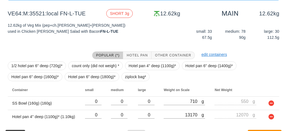
scroll to position [96, 0]
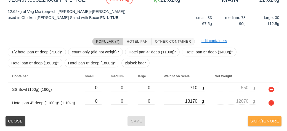
click at [260, 122] on span "Skip/Ignore" at bounding box center [264, 121] width 29 height 4
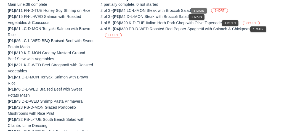
click at [201, 11] on span "1 Main" at bounding box center [198, 10] width 11 height 3
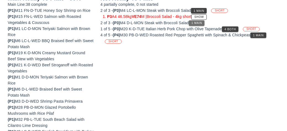
click at [201, 22] on span "1 Main" at bounding box center [196, 22] width 11 height 3
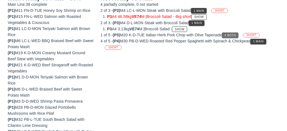
click at [233, 35] on span "4 Both" at bounding box center [230, 35] width 12 height 3
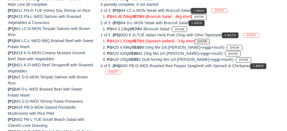
click at [207, 42] on span "Show" at bounding box center [202, 41] width 10 height 3
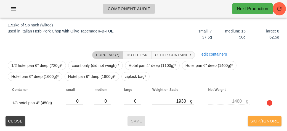
click at [269, 125] on button "Skip/Ignore" at bounding box center [264, 121] width 34 height 10
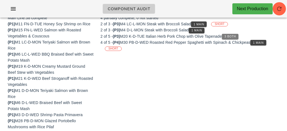
click at [230, 34] on button "3 Both" at bounding box center [230, 37] width 17 height 6
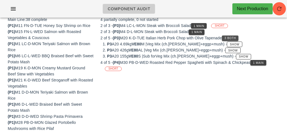
scroll to position [80, 0]
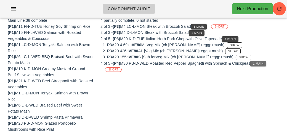
click at [260, 63] on span "1 Main" at bounding box center [257, 63] width 11 height 3
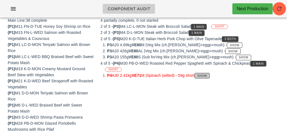
click at [209, 76] on button "Show" at bounding box center [201, 76] width 15 height 6
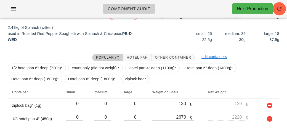
scroll to position [96, 0]
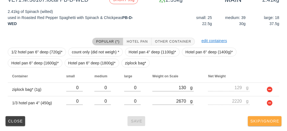
click at [259, 121] on span "Skip/Ignore" at bounding box center [264, 121] width 29 height 4
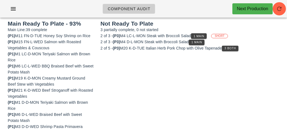
scroll to position [67, 0]
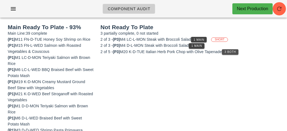
click at [232, 50] on span "3 Both" at bounding box center [230, 51] width 12 height 3
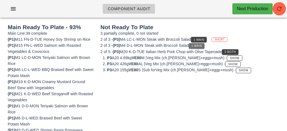
click at [200, 43] on button "1 Main" at bounding box center [197, 46] width 16 height 6
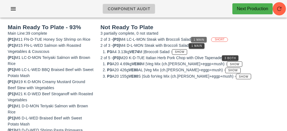
click at [204, 38] on span "1 Main" at bounding box center [198, 39] width 11 height 3
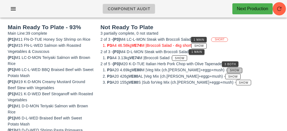
click at [229, 69] on span "Show" at bounding box center [234, 70] width 10 height 3
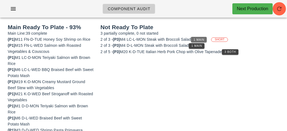
click at [200, 39] on span "1 Main" at bounding box center [198, 39] width 11 height 3
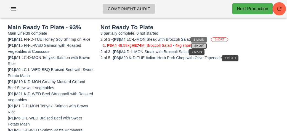
click at [201, 47] on button "Show" at bounding box center [198, 46] width 15 height 6
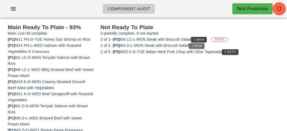
click at [198, 47] on button "1 Main" at bounding box center [197, 46] width 16 height 6
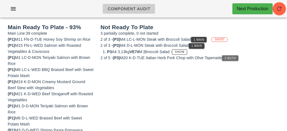
click at [230, 58] on span "3 Both" at bounding box center [230, 58] width 12 height 3
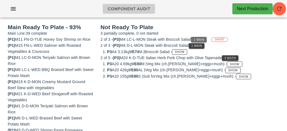
click at [206, 39] on button "1 Main" at bounding box center [199, 40] width 16 height 6
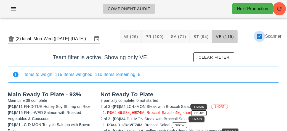
click at [263, 35] on div at bounding box center [258, 36] width 9 height 9
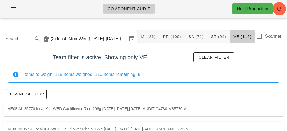
click at [30, 41] on input "Search" at bounding box center [19, 38] width 26 height 9
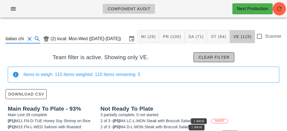
click at [219, 56] on span "Clear filter" at bounding box center [213, 57] width 31 height 4
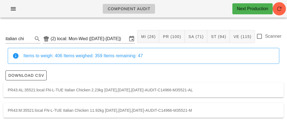
click at [63, 108] on div "PR43:M:35521:local FN-L-TUE Italian Chicken 11.92kg [DATE],[DATE],[DATE]-AUDIT-…" at bounding box center [143, 110] width 280 height 15
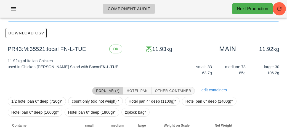
scroll to position [78, 0]
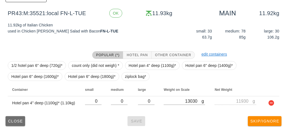
click at [13, 123] on button "Close" at bounding box center [16, 121] width 20 height 10
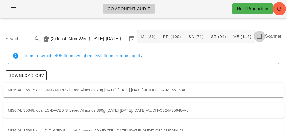
click at [257, 37] on div at bounding box center [258, 36] width 9 height 9
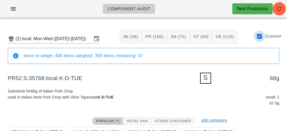
scroll to position [66, 0]
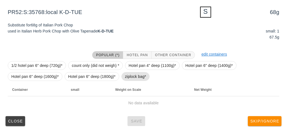
click at [129, 72] on span "ziplock bag*" at bounding box center [135, 76] width 28 height 9
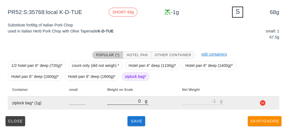
click at [126, 99] on input "0" at bounding box center [126, 101] width 38 height 7
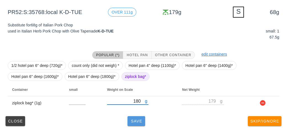
click at [136, 121] on span "Save" at bounding box center [136, 121] width 13 height 4
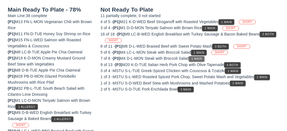
click at [201, 59] on span "1 Main" at bounding box center [196, 58] width 11 height 3
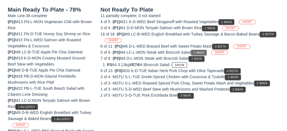
click at [200, 51] on span "1 Main" at bounding box center [198, 52] width 11 height 3
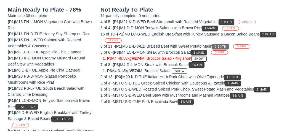
click at [223, 48] on button "3 Both" at bounding box center [220, 47] width 17 height 6
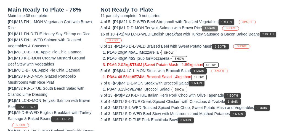
click at [209, 27] on span "1 Main" at bounding box center [209, 28] width 11 height 3
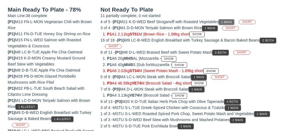
click at [232, 24] on button "1 Main" at bounding box center [226, 22] width 16 height 6
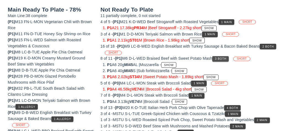
click at [224, 60] on button "3 Both" at bounding box center [220, 59] width 17 height 6
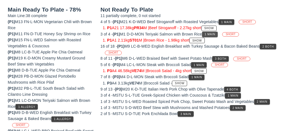
click at [215, 34] on span "1 Main" at bounding box center [209, 34] width 11 height 3
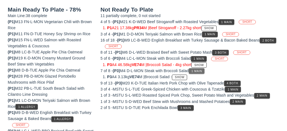
click at [203, 72] on button "1 Main" at bounding box center [197, 71] width 16 height 6
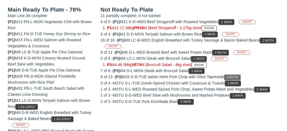
click at [235, 76] on span "4 Both" at bounding box center [232, 77] width 12 height 3
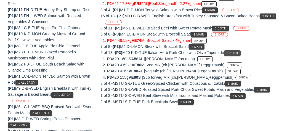
scroll to position [91, 0]
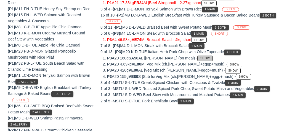
click at [207, 57] on span "Show" at bounding box center [205, 58] width 10 height 3
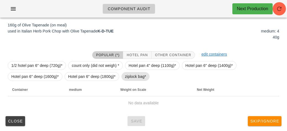
click at [135, 76] on span "ziplock bag*" at bounding box center [135, 76] width 21 height 8
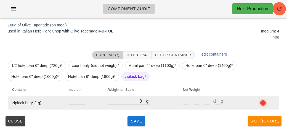
click at [261, 103] on button "button" at bounding box center [262, 103] width 7 height 7
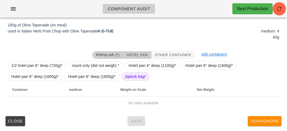
click at [139, 51] on button "Hotel Pan" at bounding box center [137, 55] width 28 height 8
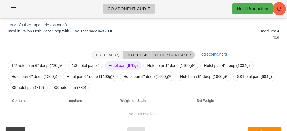
click at [176, 52] on button "Other Container" at bounding box center [172, 55] width 43 height 8
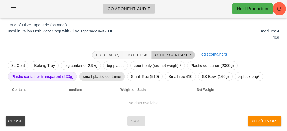
click at [96, 78] on span "small plastic container" at bounding box center [102, 76] width 39 height 8
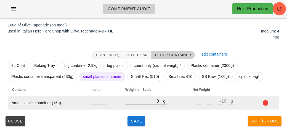
click at [143, 104] on input "0" at bounding box center [144, 101] width 38 height 7
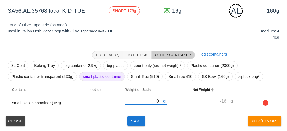
click at [203, 88] on span "Net Weight" at bounding box center [200, 90] width 17 height 4
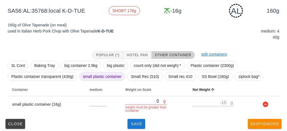
scroll to position [72, 0]
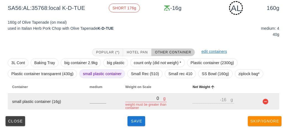
click at [151, 99] on input "0" at bounding box center [144, 98] width 38 height 7
click at [262, 102] on button "button" at bounding box center [265, 101] width 7 height 7
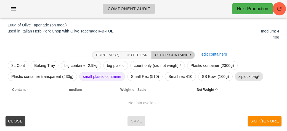
click at [249, 75] on span "ziplock bag*" at bounding box center [248, 76] width 21 height 8
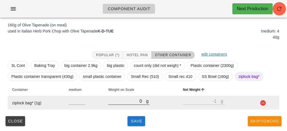
click at [128, 101] on input "0" at bounding box center [127, 101] width 38 height 7
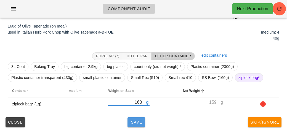
click at [139, 121] on span "Save" at bounding box center [136, 122] width 13 height 4
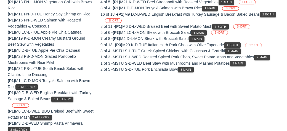
scroll to position [86, 0]
click at [190, 70] on button "3 Main" at bounding box center [185, 70] width 16 height 6
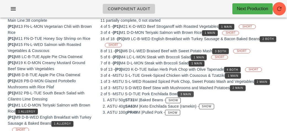
scroll to position [61, 0]
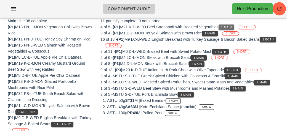
click at [232, 26] on span "1 Main" at bounding box center [226, 27] width 11 height 3
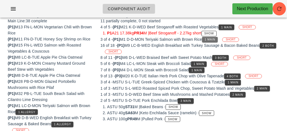
click at [215, 39] on span "1 Main" at bounding box center [209, 39] width 11 height 3
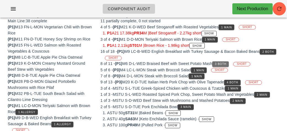
click at [222, 61] on button "3 Both" at bounding box center [220, 64] width 17 height 6
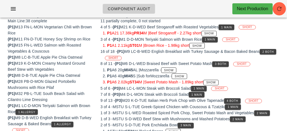
click at [118, 56] on span "SHORT" at bounding box center [113, 58] width 10 height 4
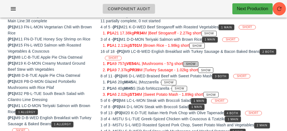
click at [198, 64] on button "Show" at bounding box center [190, 64] width 15 height 6
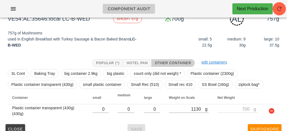
scroll to position [69, 0]
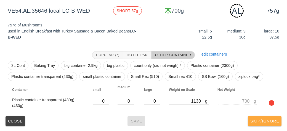
click at [271, 122] on span "Skip/Ignore" at bounding box center [264, 121] width 29 height 4
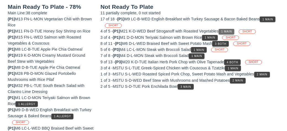
click at [226, 33] on button "1 Main" at bounding box center [226, 32] width 16 height 6
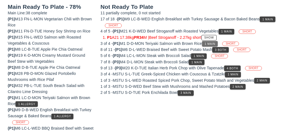
click at [211, 42] on span "1 Main" at bounding box center [209, 43] width 11 height 3
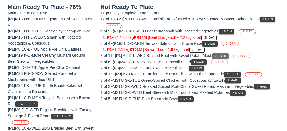
click at [226, 57] on button "3 Both" at bounding box center [220, 56] width 17 height 6
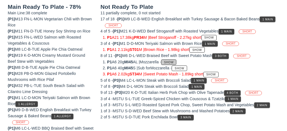
click at [174, 60] on button "Show" at bounding box center [168, 63] width 15 height 6
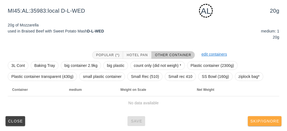
click at [268, 120] on span "Skip/Ignore" at bounding box center [264, 121] width 29 height 4
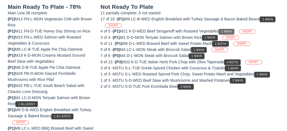
click at [232, 30] on span "1 Main" at bounding box center [226, 31] width 11 height 3
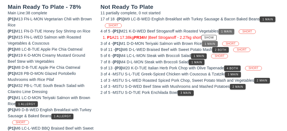
click at [212, 42] on span "1 Main" at bounding box center [209, 43] width 11 height 3
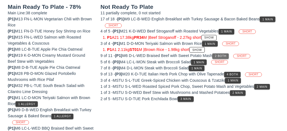
click at [224, 55] on span "2 Both" at bounding box center [220, 56] width 12 height 3
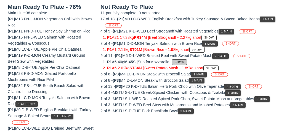
click at [187, 62] on button "Show" at bounding box center [178, 63] width 15 height 6
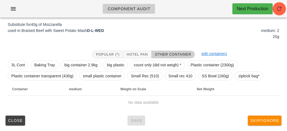
scroll to position [66, 0]
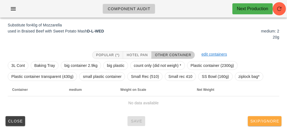
click at [267, 122] on span "Skip/Ignore" at bounding box center [264, 121] width 29 height 4
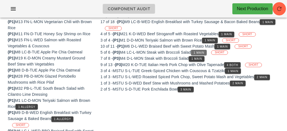
click at [200, 54] on button "1 Main" at bounding box center [199, 53] width 16 height 6
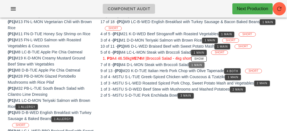
click at [198, 65] on span "1 Main" at bounding box center [196, 65] width 11 height 3
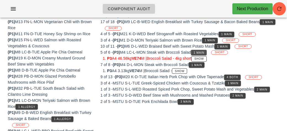
click at [202, 53] on span "1 Main" at bounding box center [198, 52] width 11 height 3
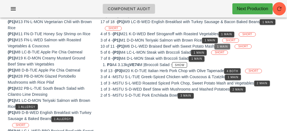
click at [225, 47] on span "1 Main" at bounding box center [222, 46] width 11 height 3
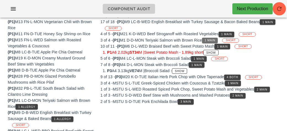
click at [215, 40] on span "1 Main" at bounding box center [209, 40] width 11 height 3
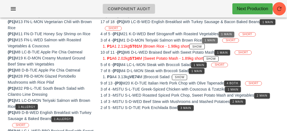
click at [232, 34] on span "1 Main" at bounding box center [226, 34] width 11 height 3
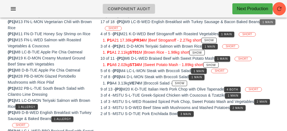
click at [269, 24] on button "1 Main" at bounding box center [267, 22] width 16 height 6
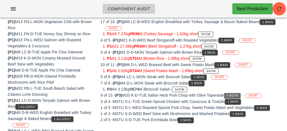
click at [238, 93] on button "4 Both" at bounding box center [232, 96] width 17 height 6
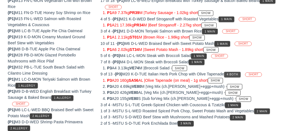
scroll to position [96, 0]
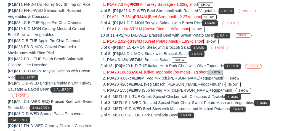
click at [220, 71] on span "Show" at bounding box center [215, 72] width 10 height 3
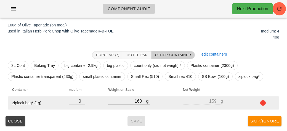
click at [145, 100] on input "161" at bounding box center [127, 101] width 38 height 7
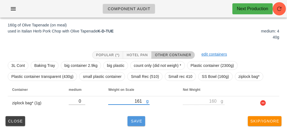
click at [137, 125] on button "Save" at bounding box center [136, 121] width 18 height 10
click at [140, 122] on span "Save" at bounding box center [136, 121] width 13 height 4
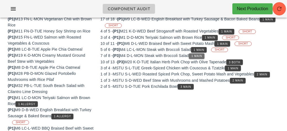
click at [202, 58] on button "1 Main" at bounding box center [197, 56] width 16 height 6
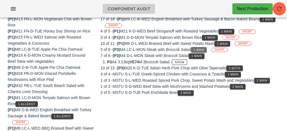
click at [204, 49] on span "1 Main" at bounding box center [198, 50] width 11 height 3
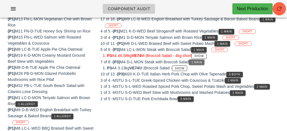
click at [202, 61] on span "1 Main" at bounding box center [196, 62] width 11 height 3
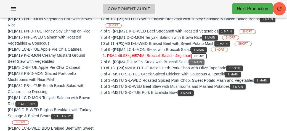
click at [202, 61] on span "1 Main" at bounding box center [196, 62] width 11 height 3
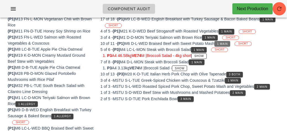
click at [227, 44] on span "1 Main" at bounding box center [222, 43] width 11 height 3
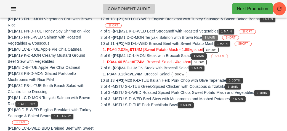
click at [214, 36] on span "1 Main" at bounding box center [209, 37] width 11 height 3
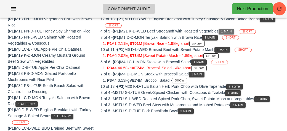
click at [232, 30] on span "1 Main" at bounding box center [226, 31] width 11 height 3
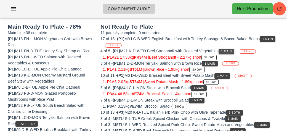
scroll to position [50, 0]
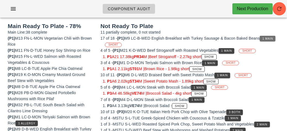
click at [269, 37] on span "1 Main" at bounding box center [267, 38] width 11 height 3
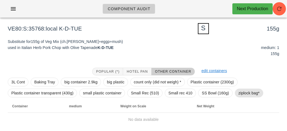
click at [241, 96] on span "ziplock bag*" at bounding box center [248, 93] width 21 height 8
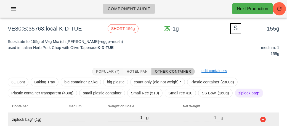
click at [128, 121] on input "0" at bounding box center [127, 117] width 38 height 7
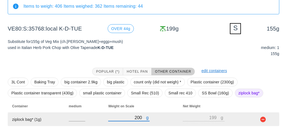
scroll to position [66, 0]
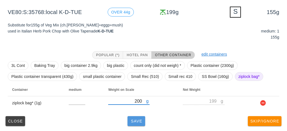
click at [133, 121] on span "Save" at bounding box center [136, 121] width 13 height 4
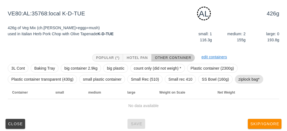
click at [253, 81] on span "ziplock bag*" at bounding box center [248, 79] width 21 height 8
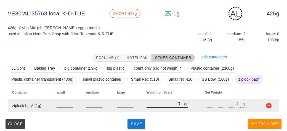
click at [148, 107] on input "0" at bounding box center [165, 103] width 38 height 7
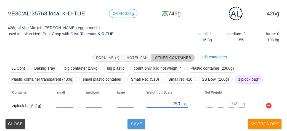
click at [144, 127] on button "Save" at bounding box center [136, 124] width 18 height 10
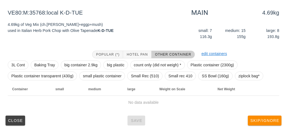
scroll to position [64, 0]
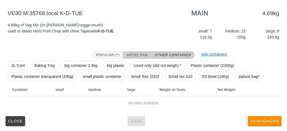
click at [128, 55] on span "Hotel Pan" at bounding box center [136, 55] width 21 height 4
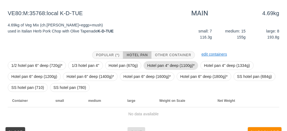
click at [147, 68] on span "Hotel pan 4" deep (1100g)*" at bounding box center [170, 65] width 47 height 8
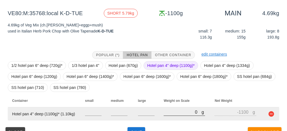
click at [171, 112] on input "0" at bounding box center [182, 112] width 38 height 7
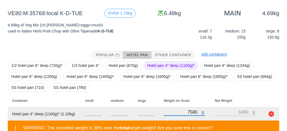
scroll to position [100, 0]
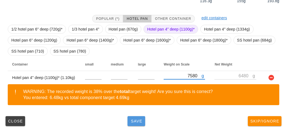
click at [134, 125] on button "Save" at bounding box center [136, 121] width 18 height 10
